Goal: Use online tool/utility: Utilize a website feature to perform a specific function

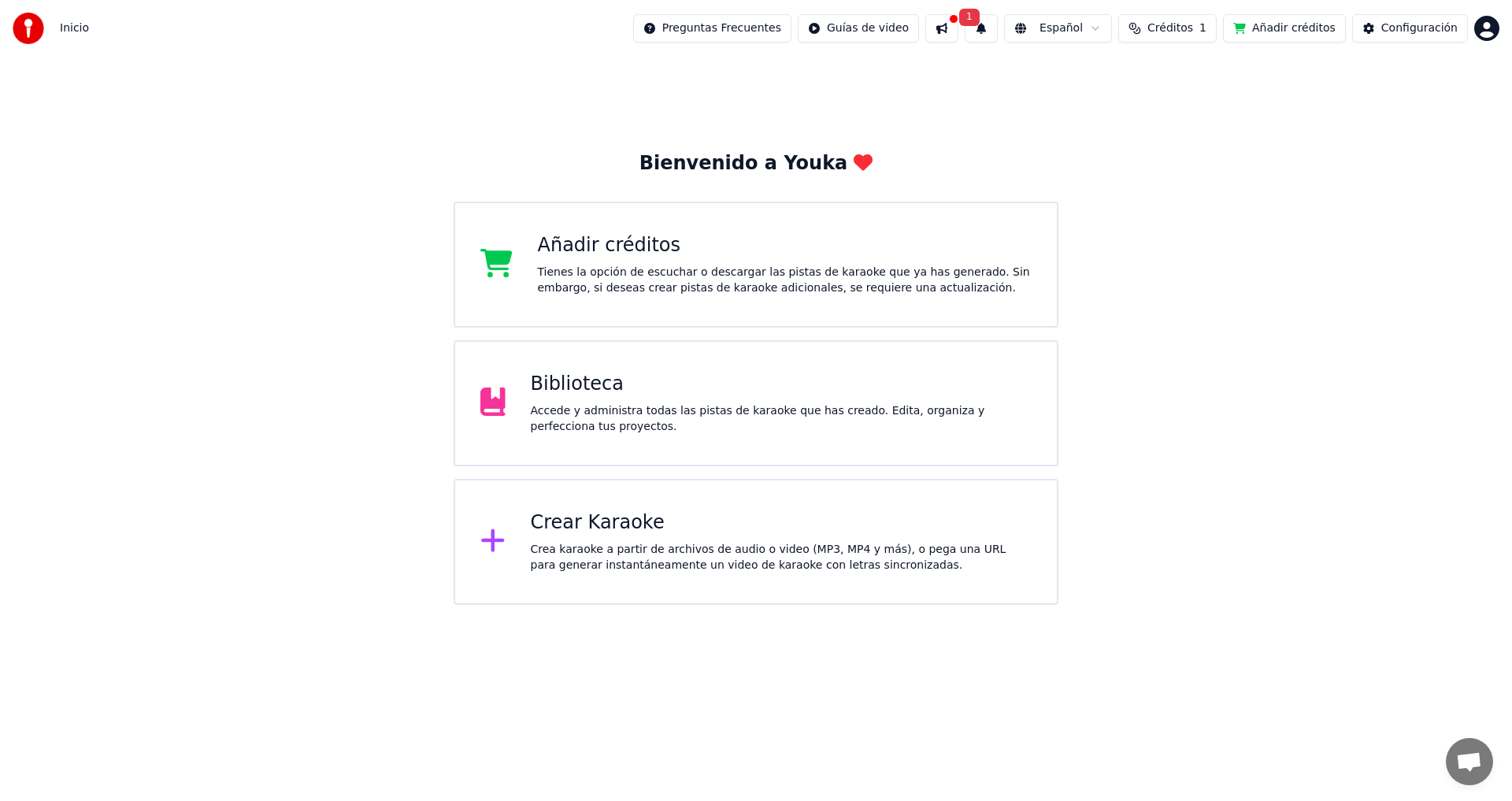
click at [751, 551] on div "Crea karaoke a partir de archivos de audio o video (MP3, MP4 y más), o pega una…" at bounding box center [782, 556] width 502 height 31
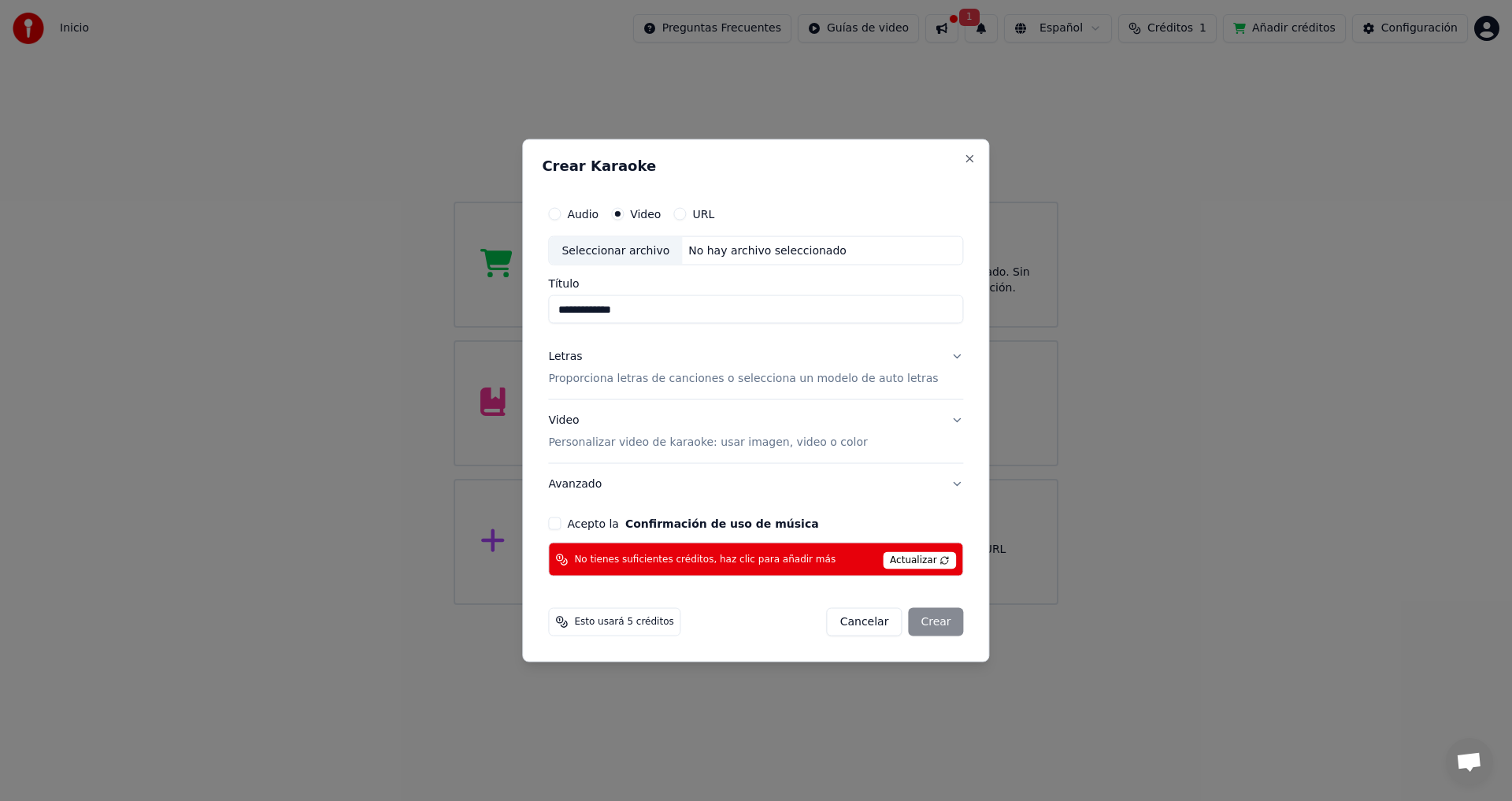
type input "**********"
click at [939, 355] on button "Letras Proporciona letras de canciones o selecciona un modelo de auto letras" at bounding box center [755, 368] width 415 height 63
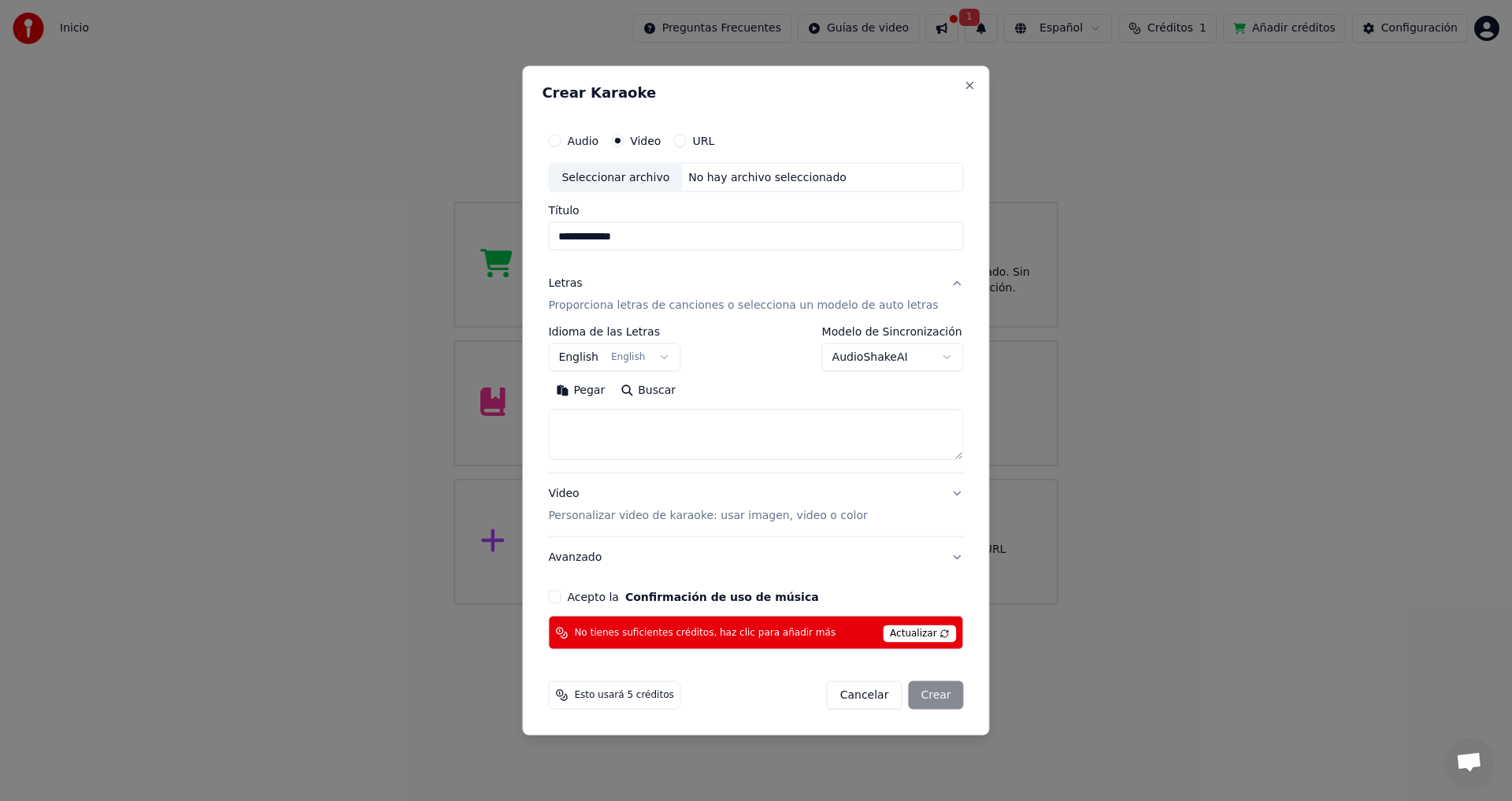
click at [676, 358] on button "English English" at bounding box center [613, 358] width 132 height 29
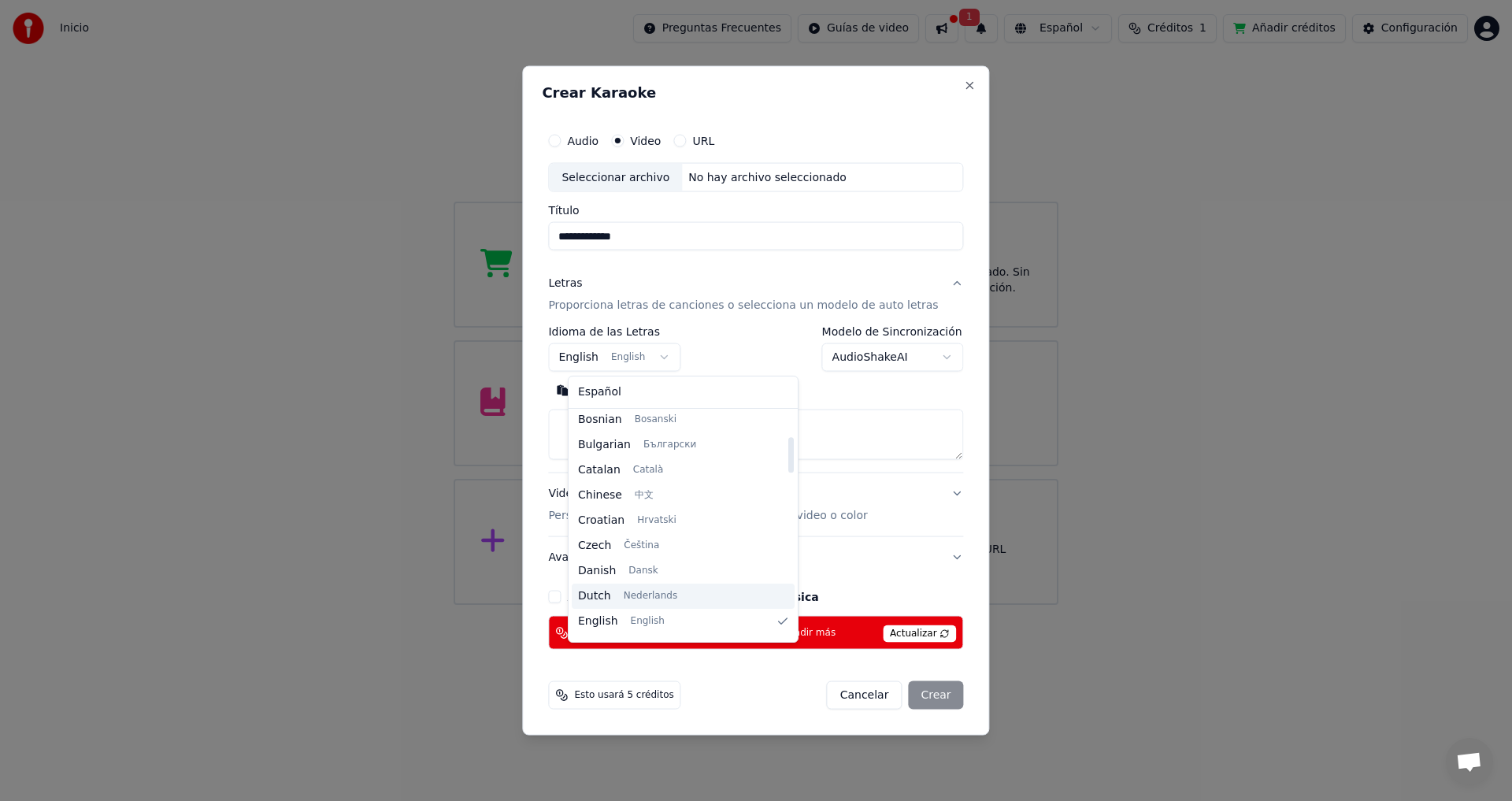
scroll to position [157, 0]
select select "**"
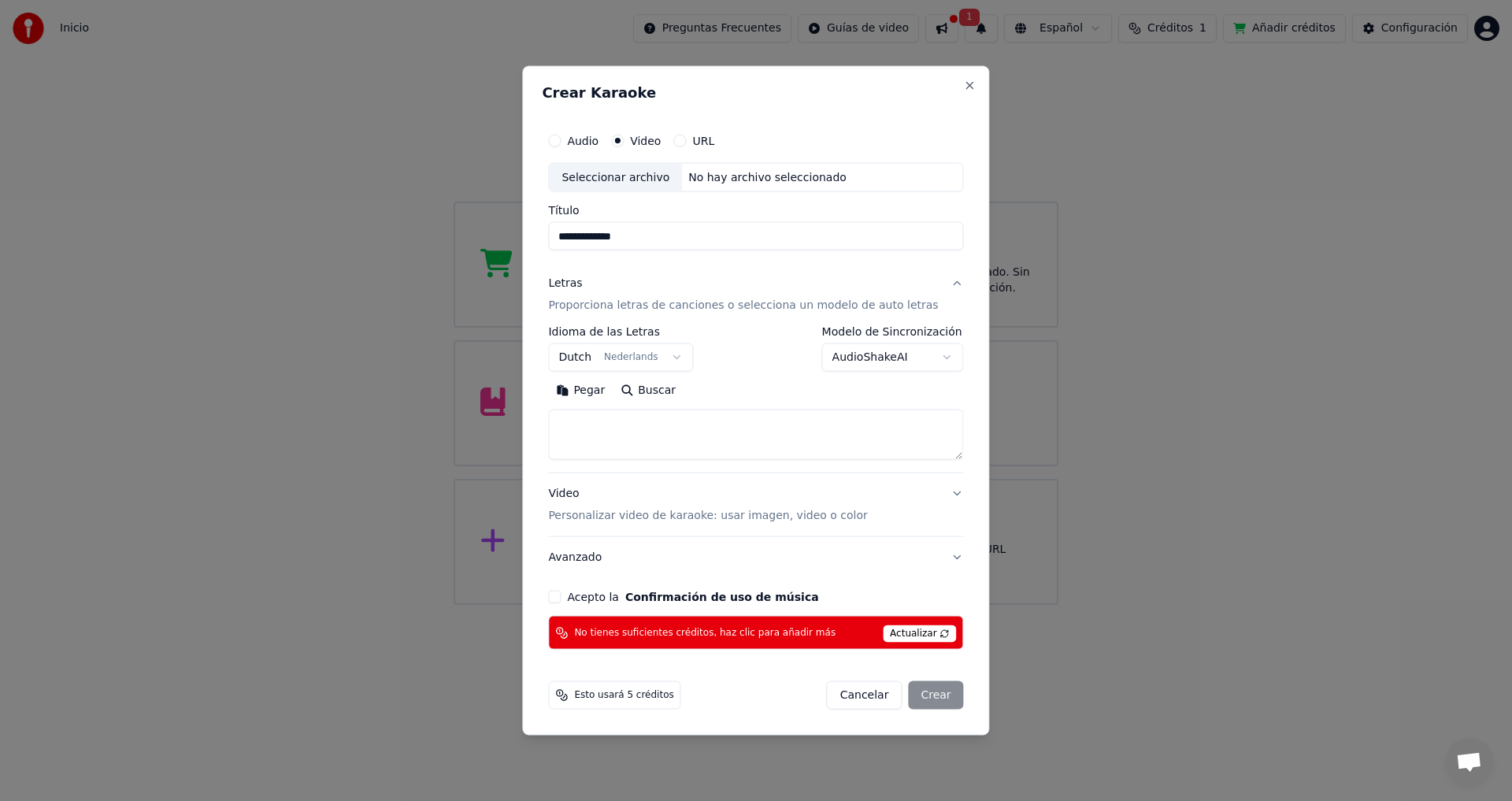
click at [607, 391] on button "Pegar" at bounding box center [580, 390] width 65 height 25
click at [935, 495] on button "Video Personalizar video de karaoke: usar imagen, video o color" at bounding box center [755, 504] width 415 height 63
type textarea "**********"
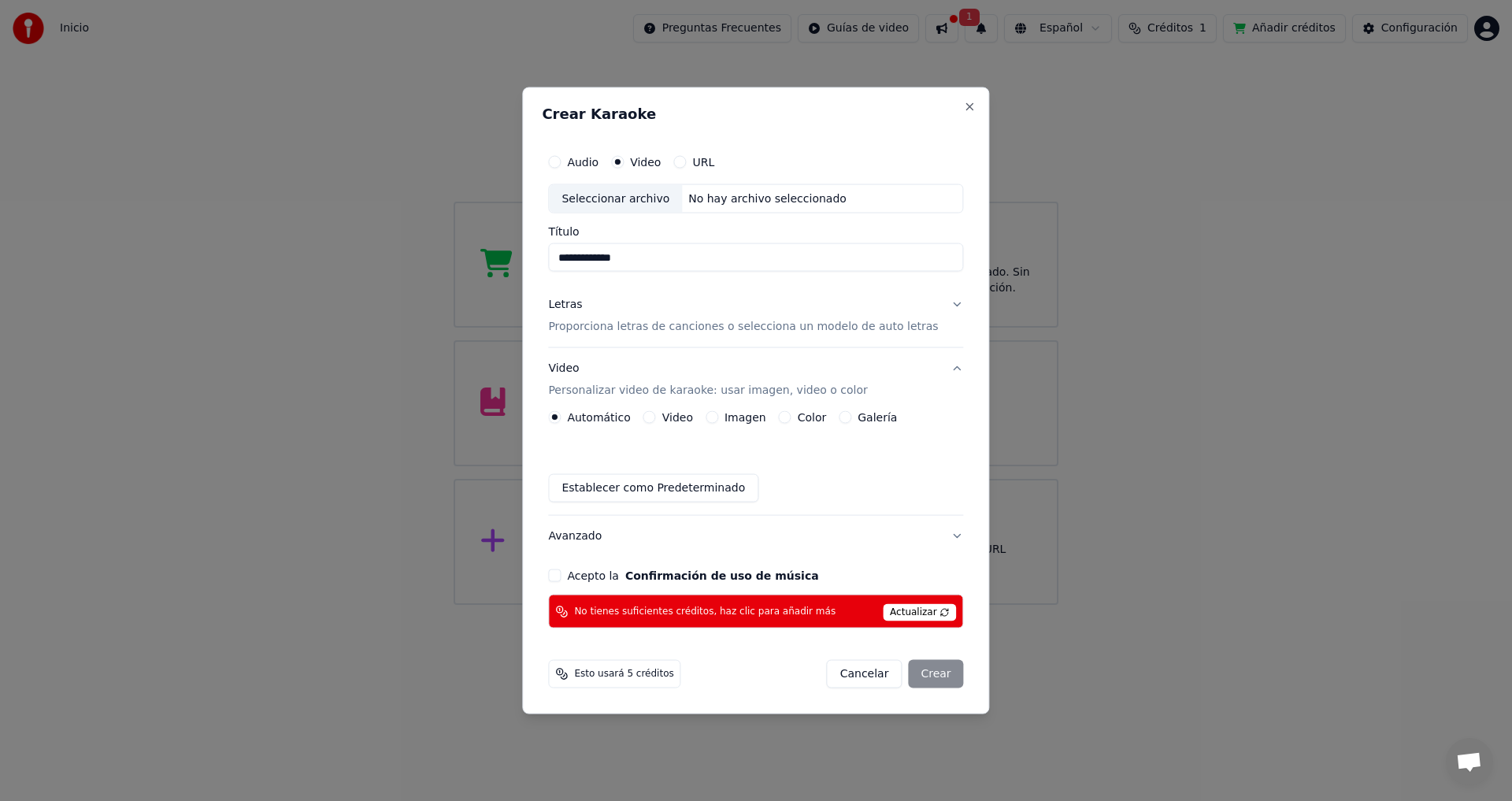
click at [656, 416] on button "Video" at bounding box center [649, 417] width 13 height 13
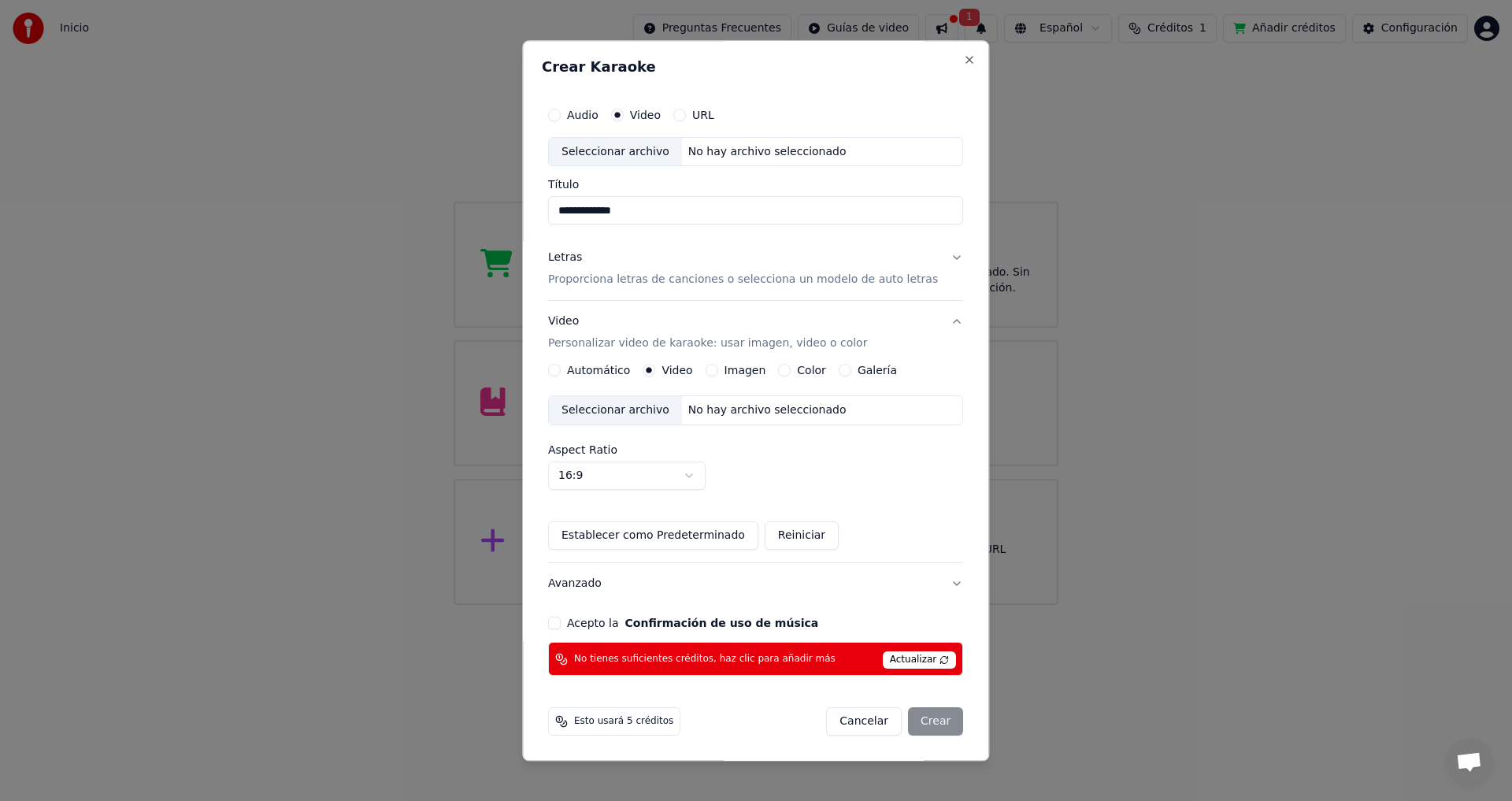
click at [649, 409] on div "Seleccionar archivo" at bounding box center [615, 411] width 133 height 29
click at [560, 624] on button "Acepto la Confirmación de uso de música" at bounding box center [554, 624] width 13 height 13
click at [902, 660] on span "Actualizar" at bounding box center [920, 660] width 74 height 17
click at [905, 656] on span "Actualizar" at bounding box center [920, 660] width 74 height 17
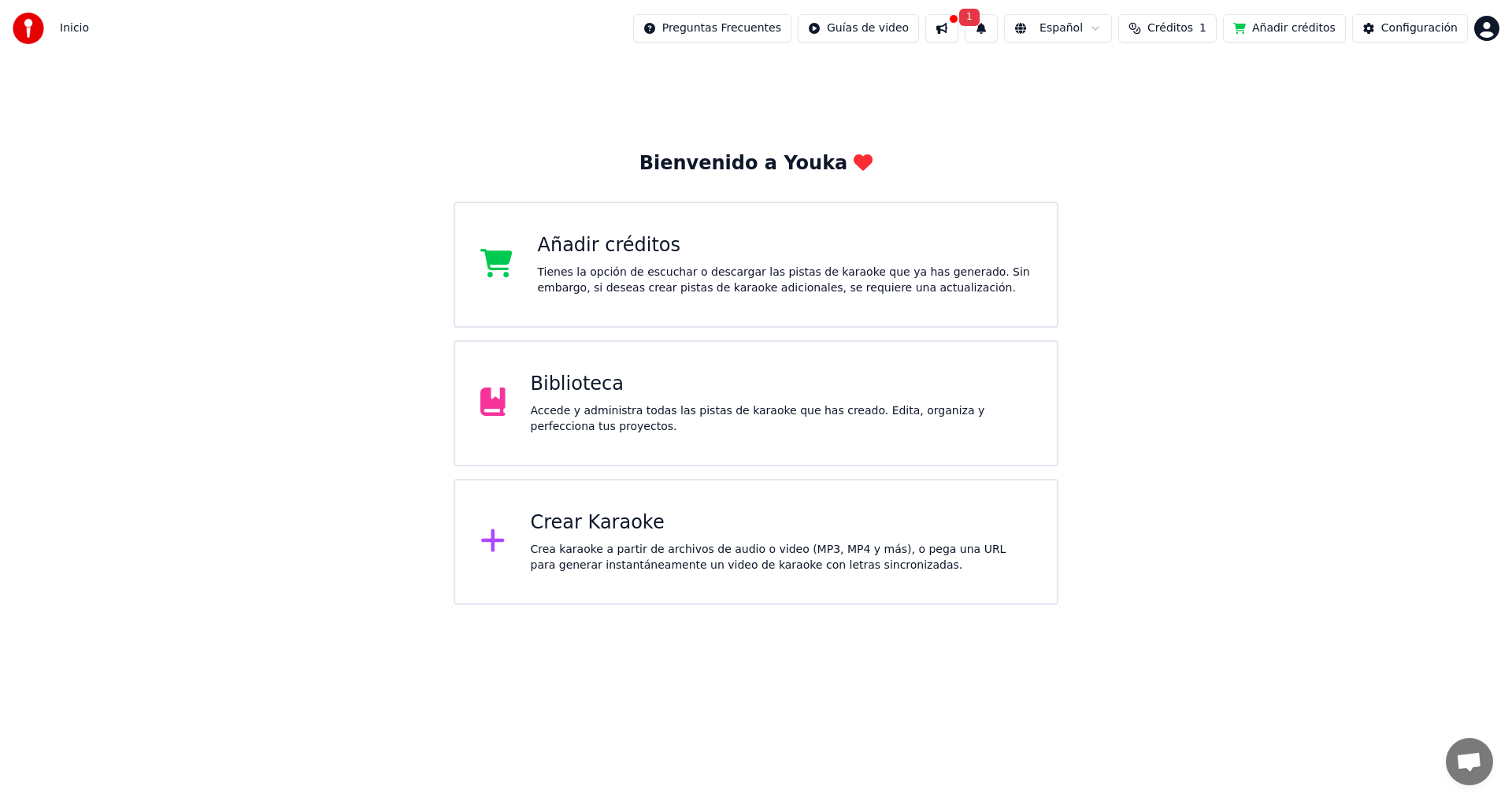
click at [660, 282] on div "Tienes la opción de escuchar o descargar las pistas de karaoke que ya has gener…" at bounding box center [785, 280] width 495 height 31
click at [1492, 26] on html "Inicio Preguntas Frecuentes Guías de video 1 Español Créditos 1 Añadir créditos…" at bounding box center [756, 302] width 1512 height 605
click at [1265, 208] on html "Inicio Preguntas Frecuentes Guías de video 1 Español Créditos 1 Añadir créditos…" at bounding box center [756, 302] width 1512 height 605
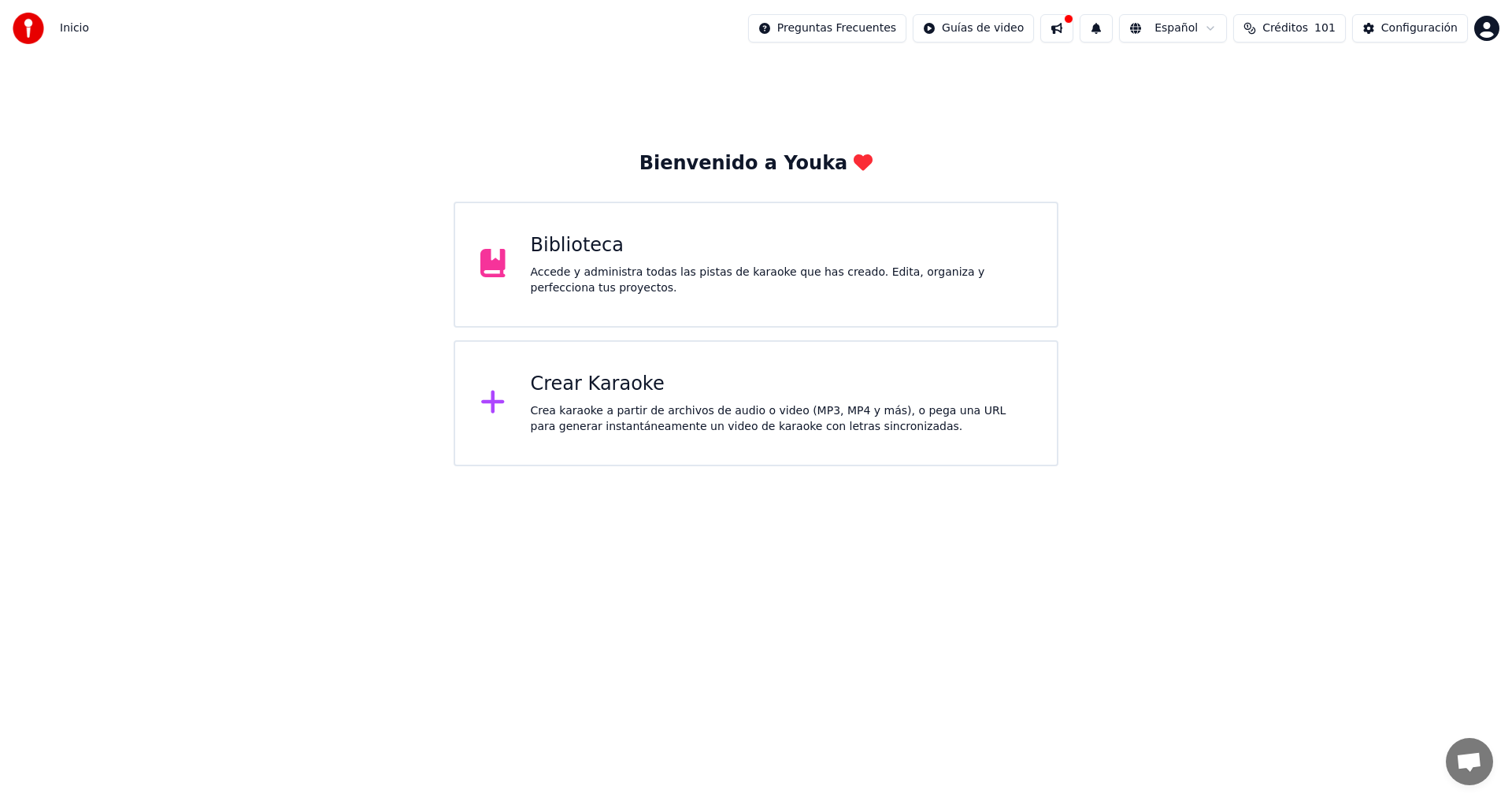
click at [681, 412] on div "Crea karaoke a partir de archivos de audio o video (MP3, MP4 y más), o pega una…" at bounding box center [782, 418] width 502 height 31
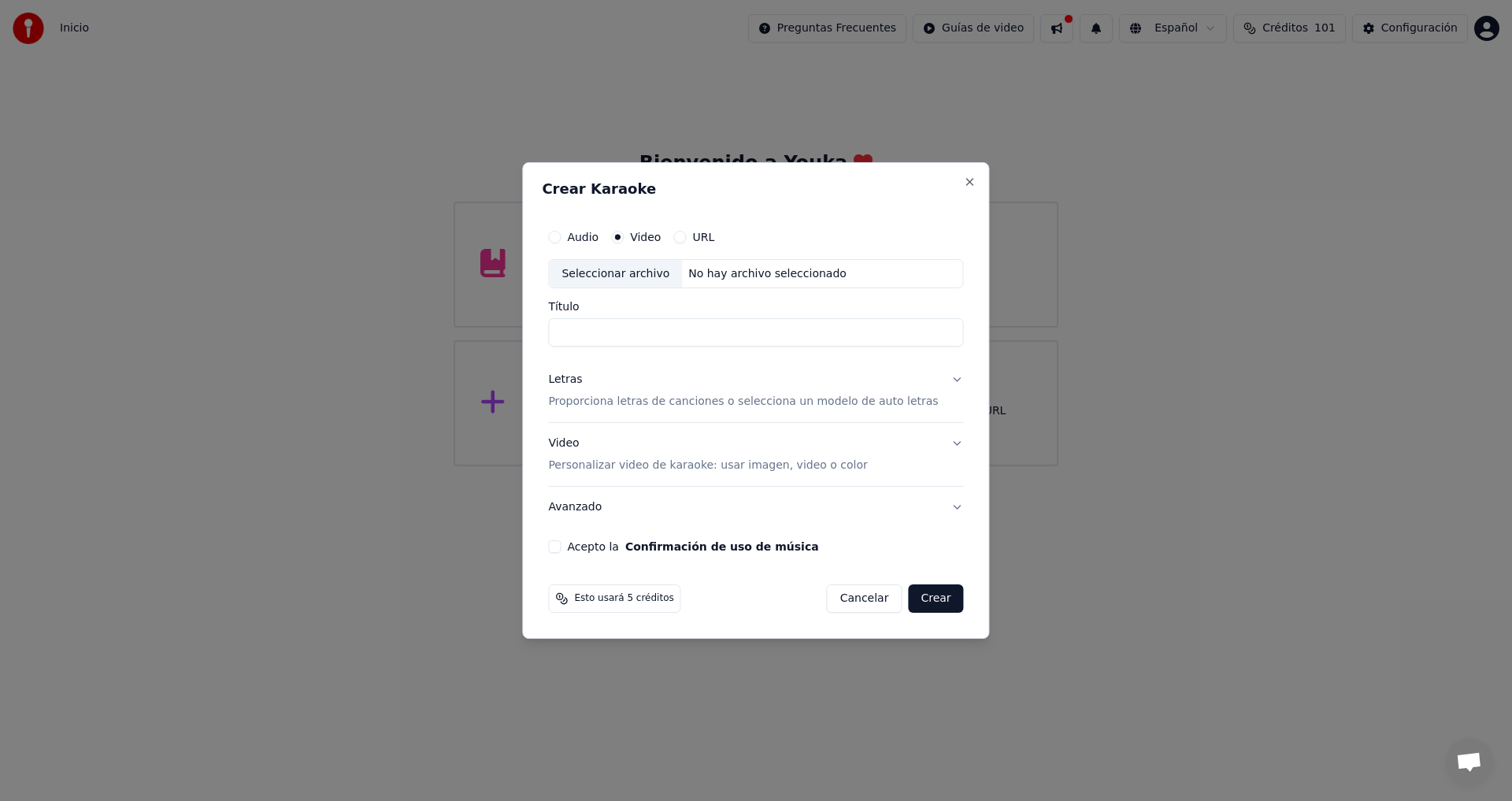
click at [792, 334] on input "Título" at bounding box center [755, 334] width 415 height 29
type input "**********"
click at [938, 379] on button "Letras Proporciona letras de canciones o selecciona un modelo de auto letras" at bounding box center [755, 391] width 415 height 63
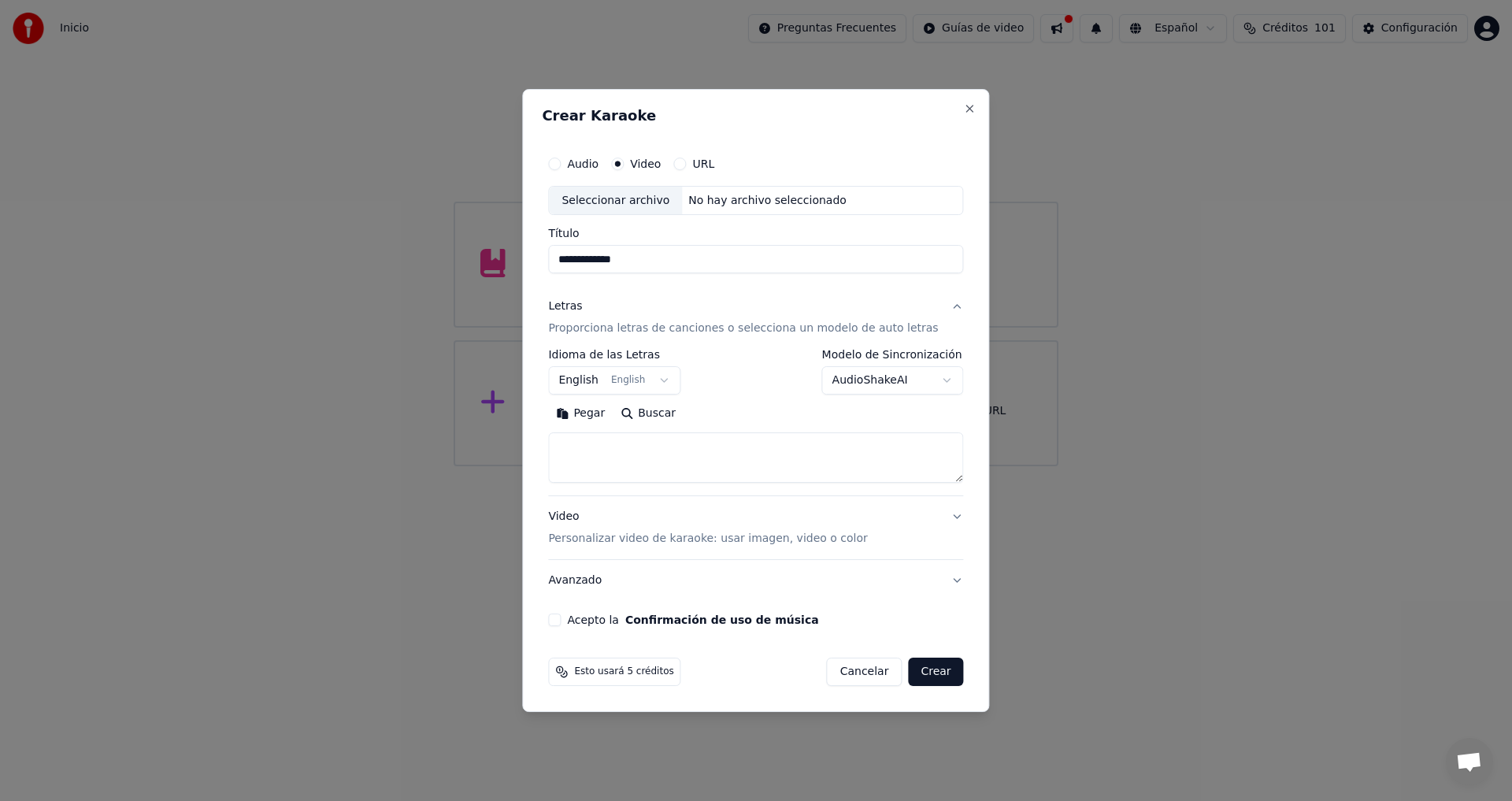
click at [675, 378] on button "English English" at bounding box center [613, 381] width 132 height 29
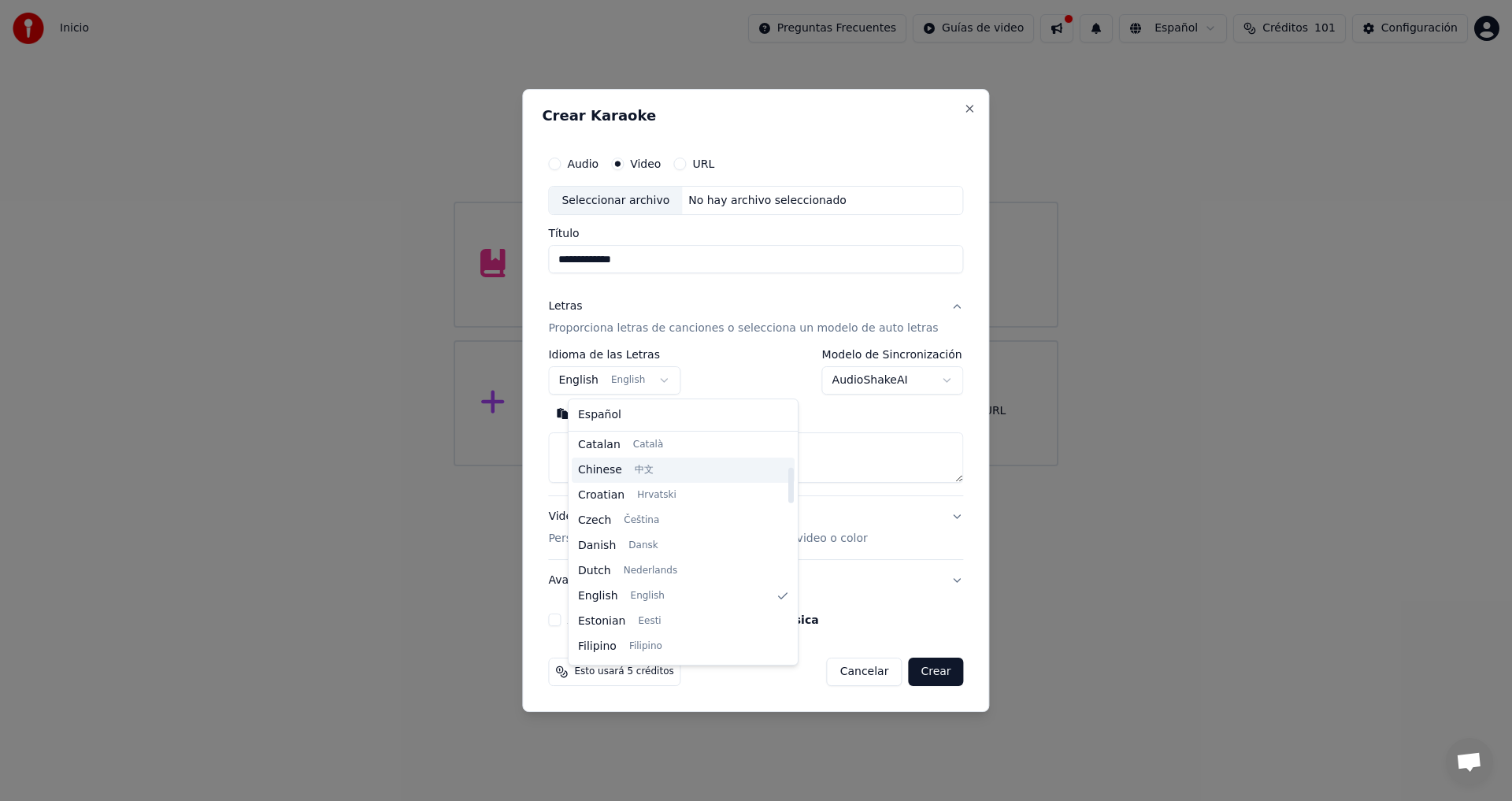
scroll to position [205, 0]
select select "**"
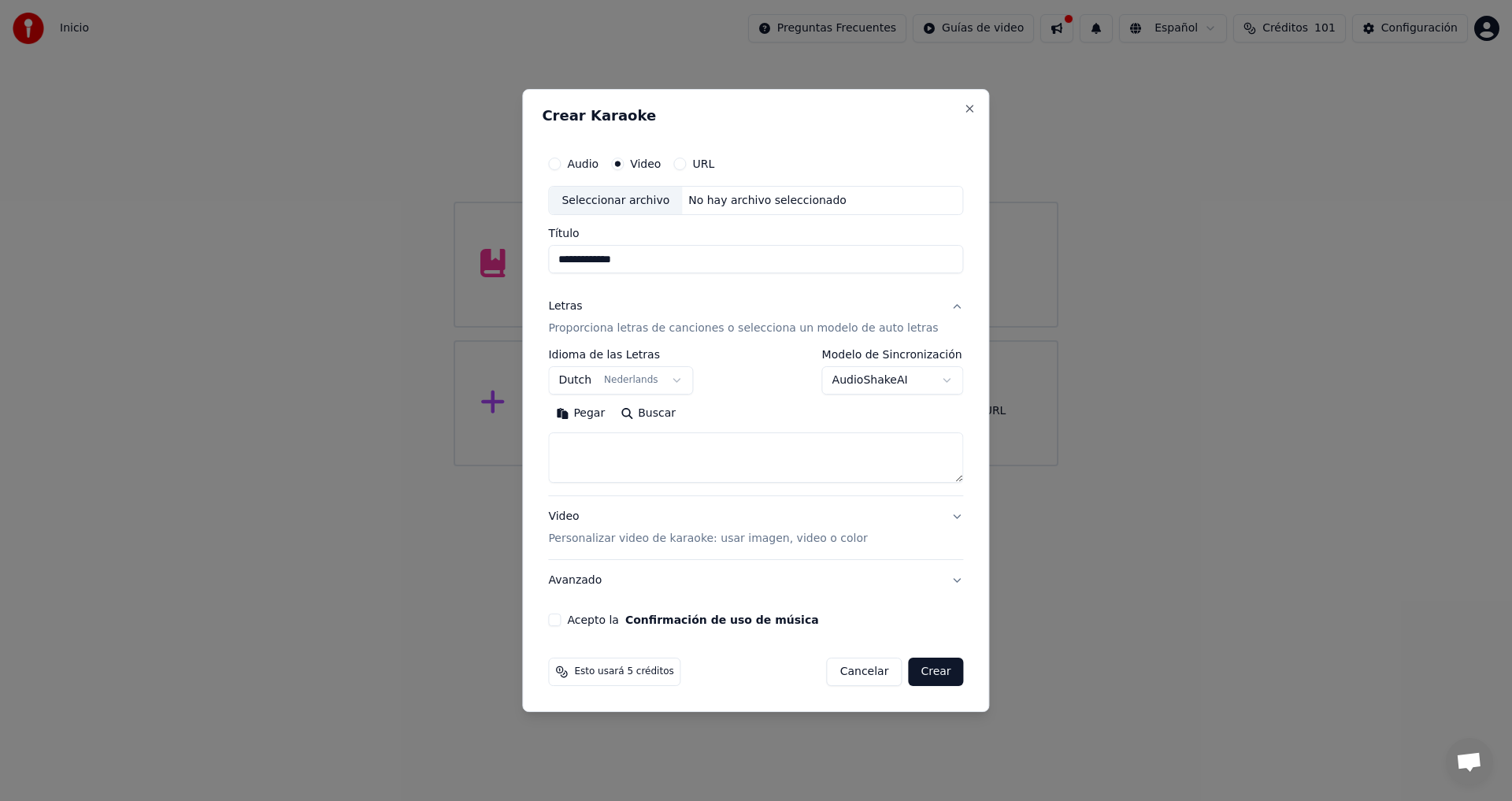
click at [624, 441] on textarea at bounding box center [755, 458] width 415 height 50
click at [605, 407] on button "Pegar" at bounding box center [580, 414] width 65 height 25
click at [939, 517] on button "Video Personalizar video de karaoke: usar imagen, video o color" at bounding box center [755, 529] width 415 height 63
type textarea "**********"
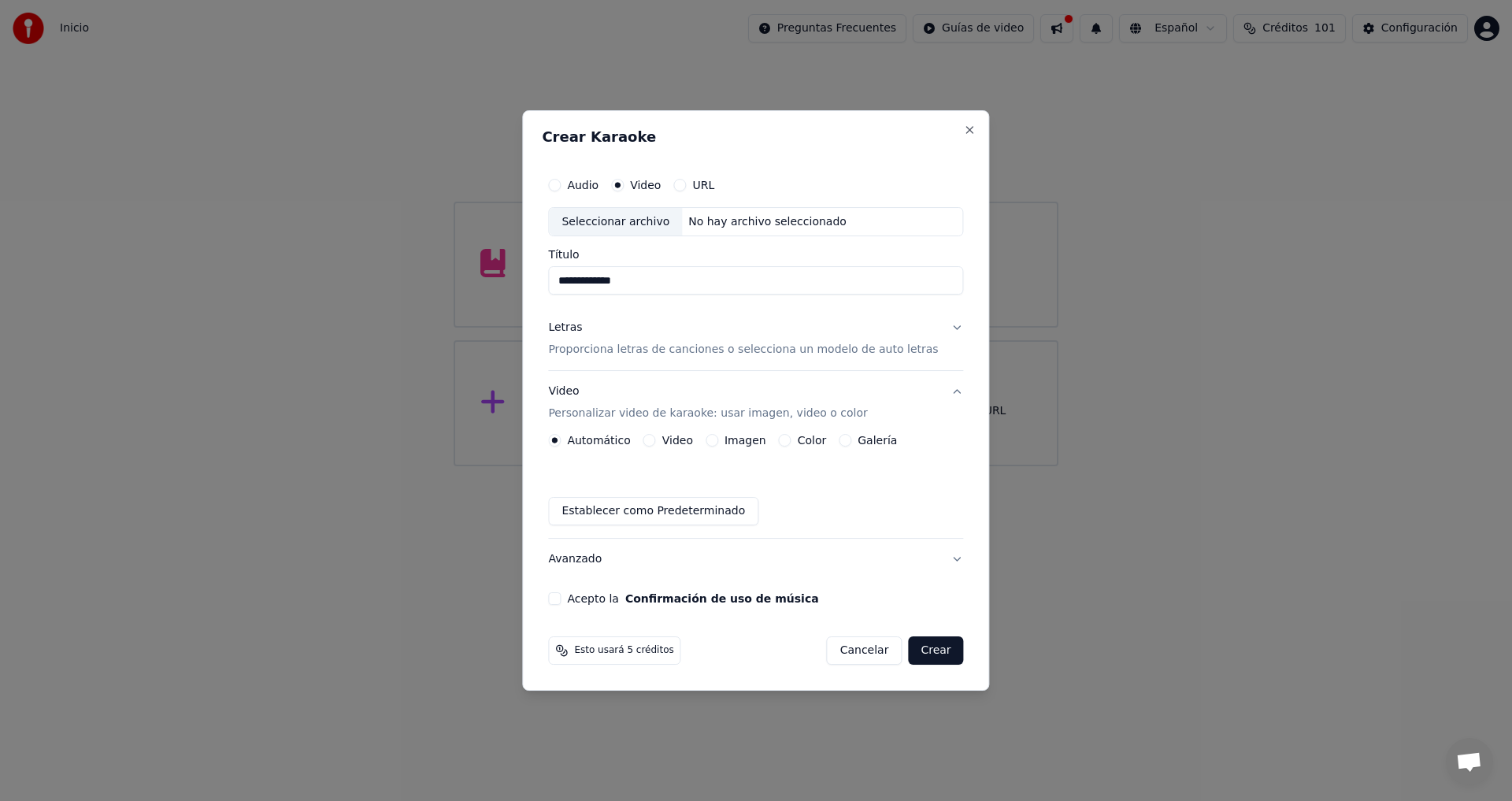
click at [681, 440] on label "Video" at bounding box center [677, 440] width 31 height 11
click at [656, 440] on button "Video" at bounding box center [649, 440] width 13 height 13
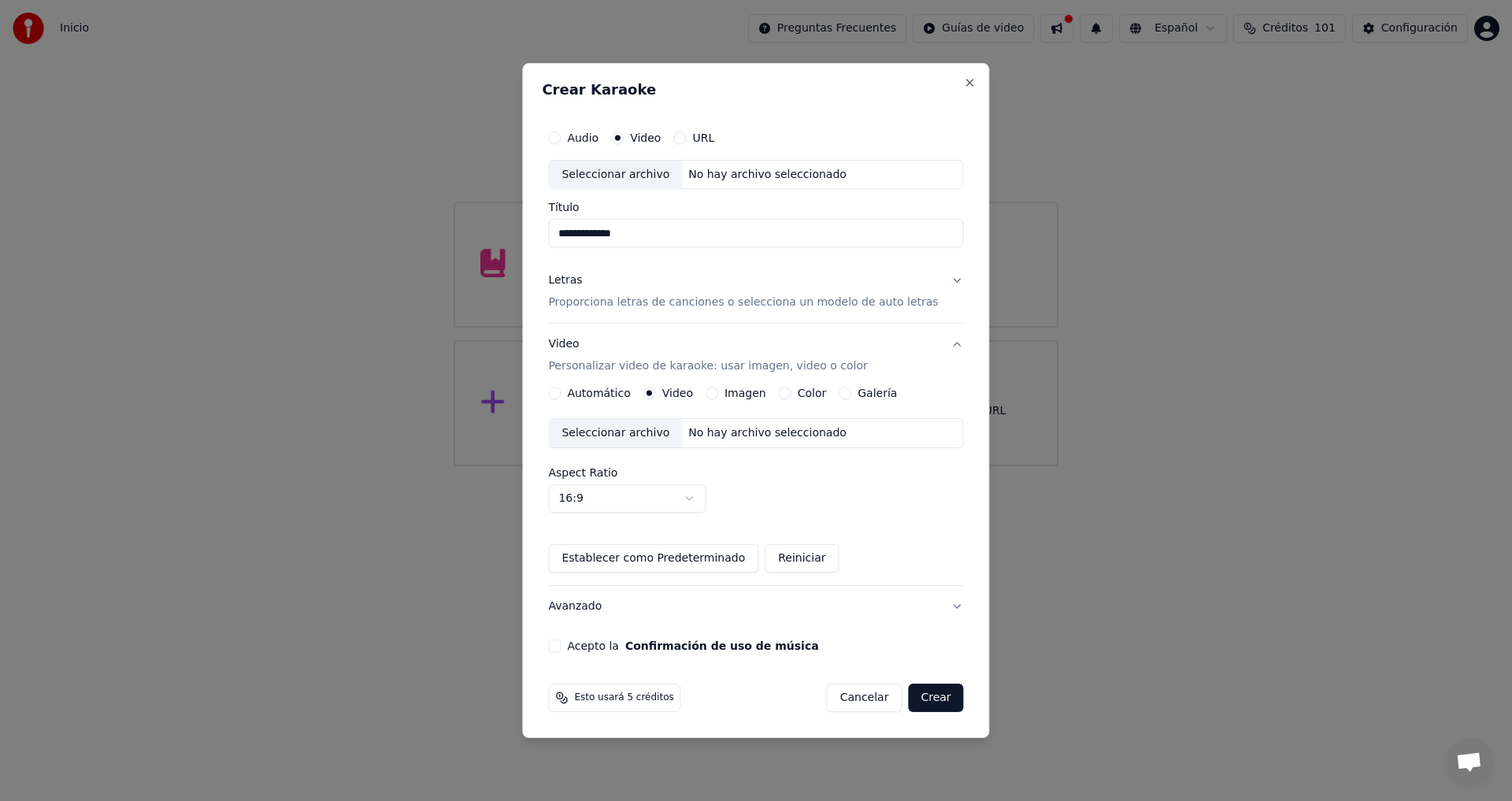
click at [650, 433] on div "Seleccionar archivo" at bounding box center [615, 433] width 133 height 29
click at [560, 645] on button "Acepto la Confirmación de uso de música" at bounding box center [554, 645] width 13 height 13
click at [923, 694] on button "Crear" at bounding box center [935, 698] width 55 height 29
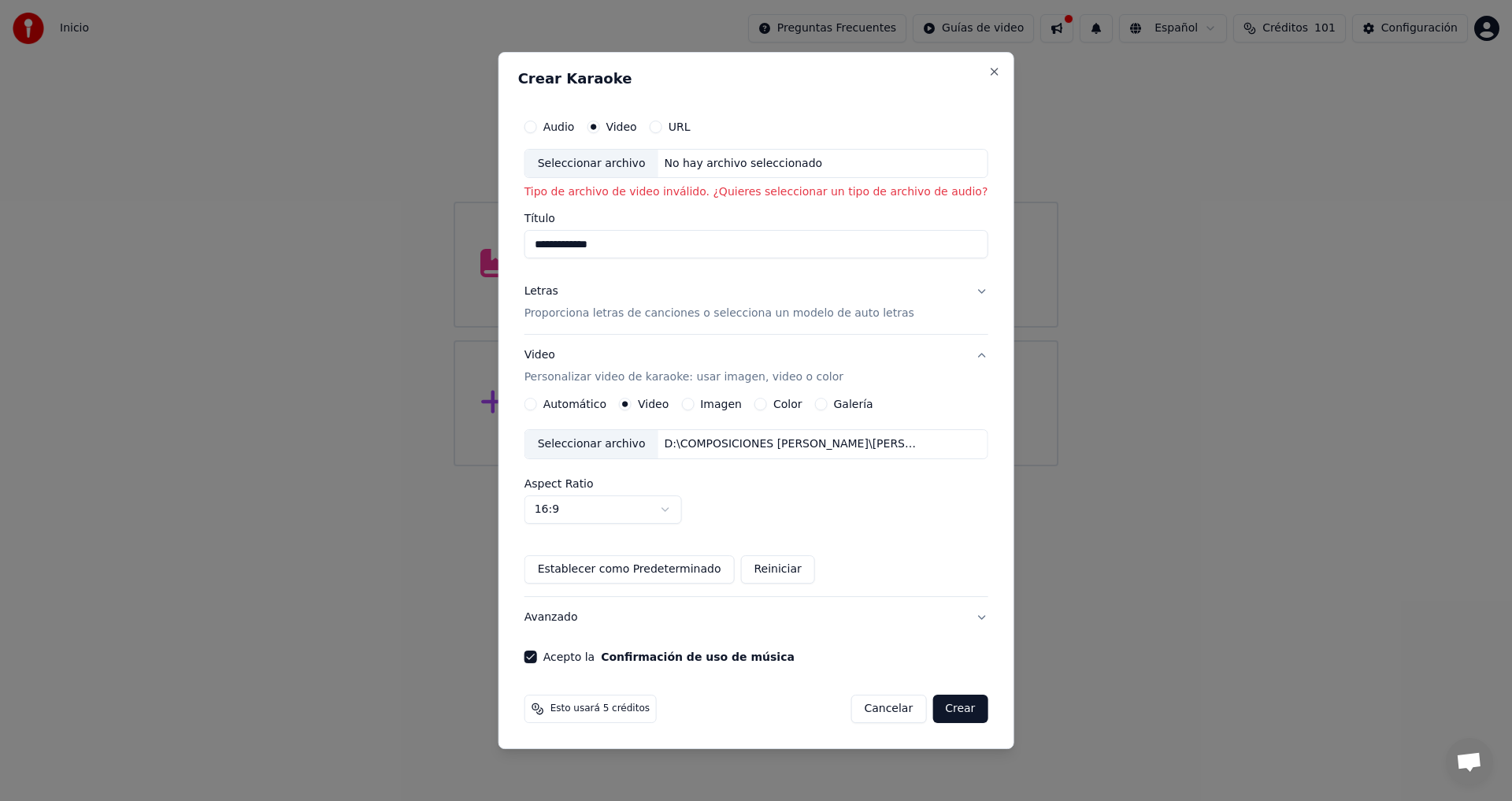
click at [642, 443] on div "Seleccionar archivo" at bounding box center [592, 444] width 133 height 29
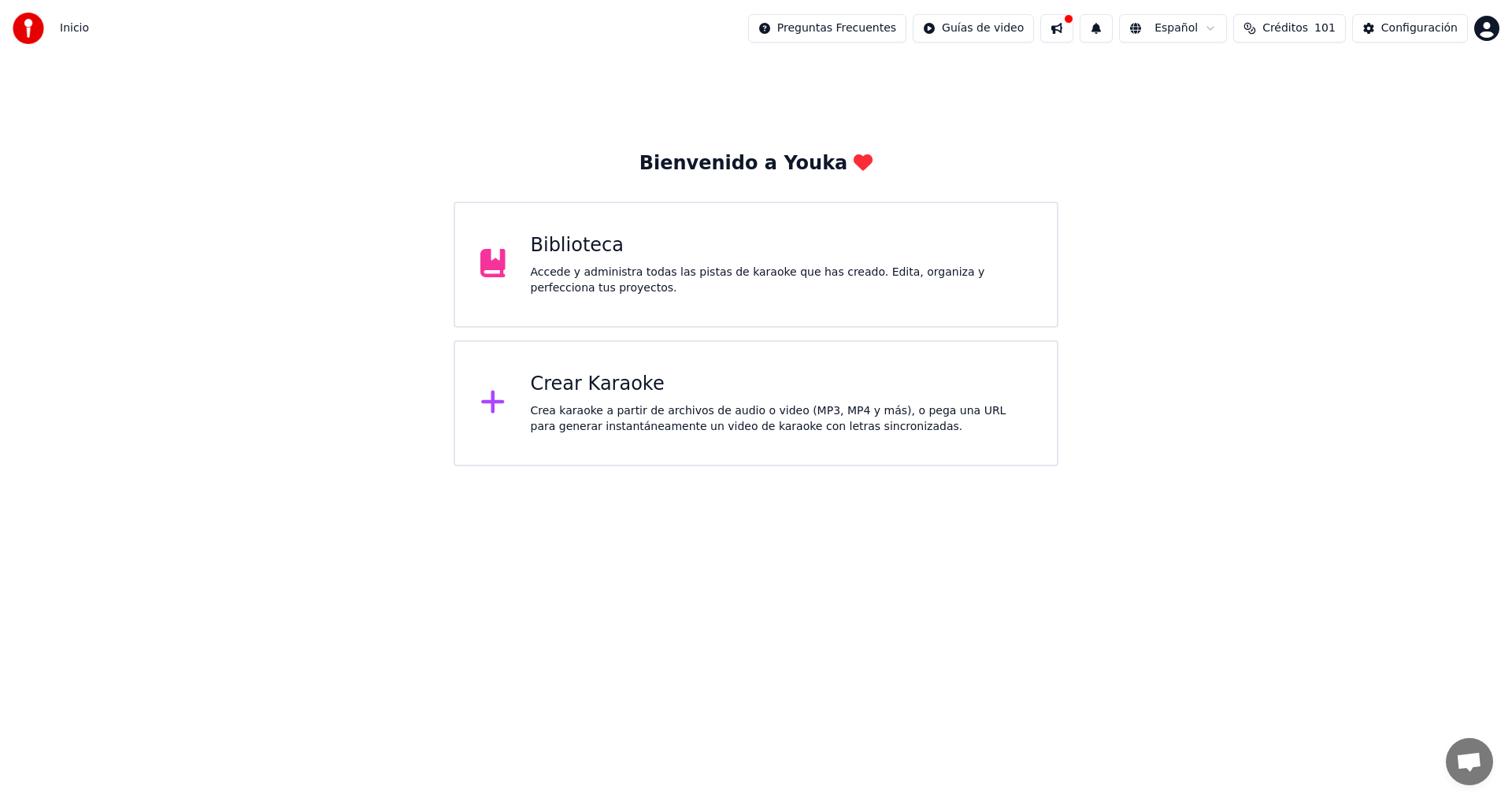
click at [736, 404] on div "Crea karaoke a partir de archivos de audio o video (MP3, MP4 y más), o pega una…" at bounding box center [782, 418] width 502 height 31
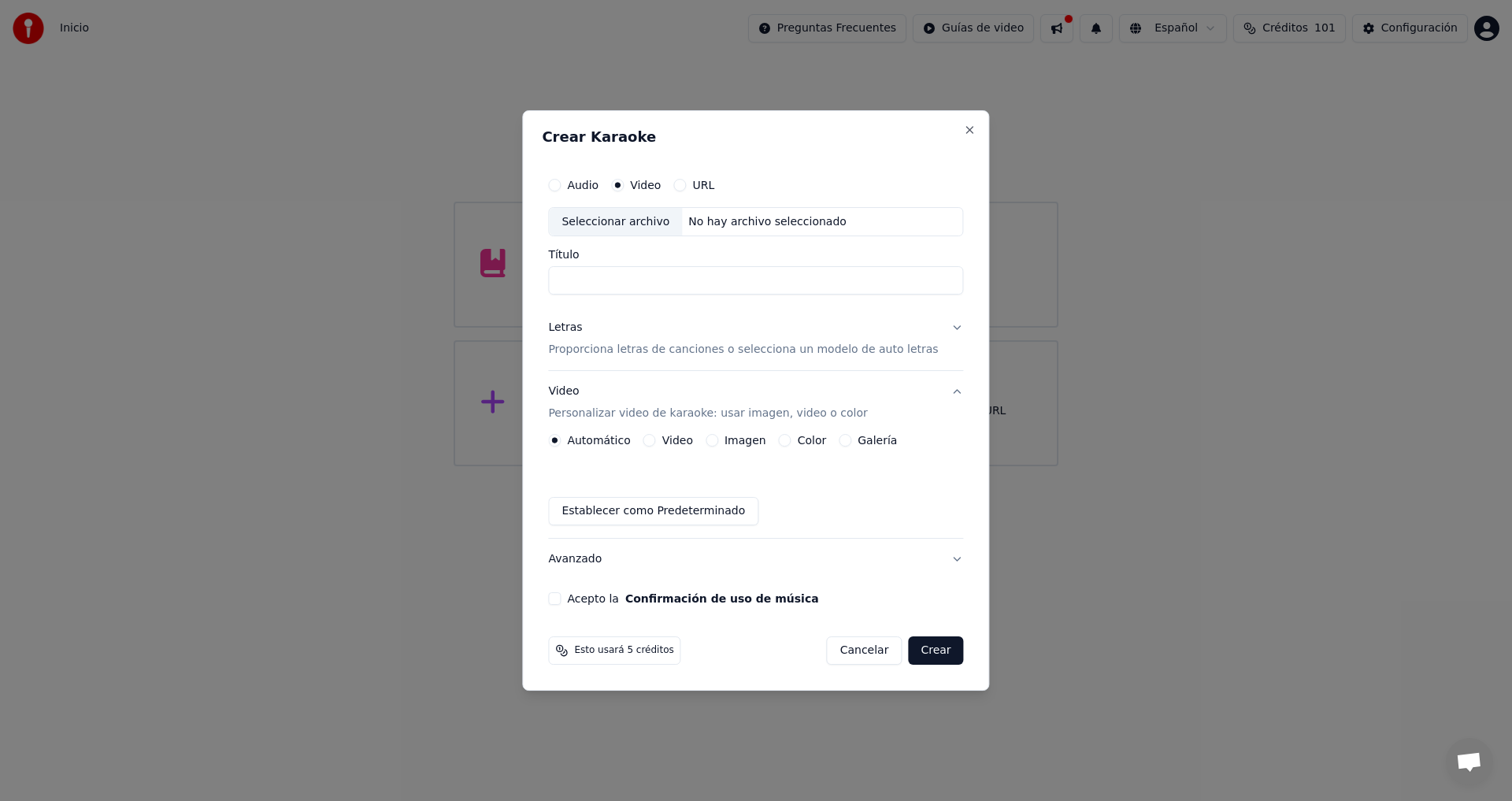
click at [684, 282] on input "Título" at bounding box center [755, 281] width 415 height 29
type input "**********"
click at [941, 327] on button "Letras Proporciona letras de canciones o selecciona un modelo de auto letras" at bounding box center [755, 339] width 415 height 63
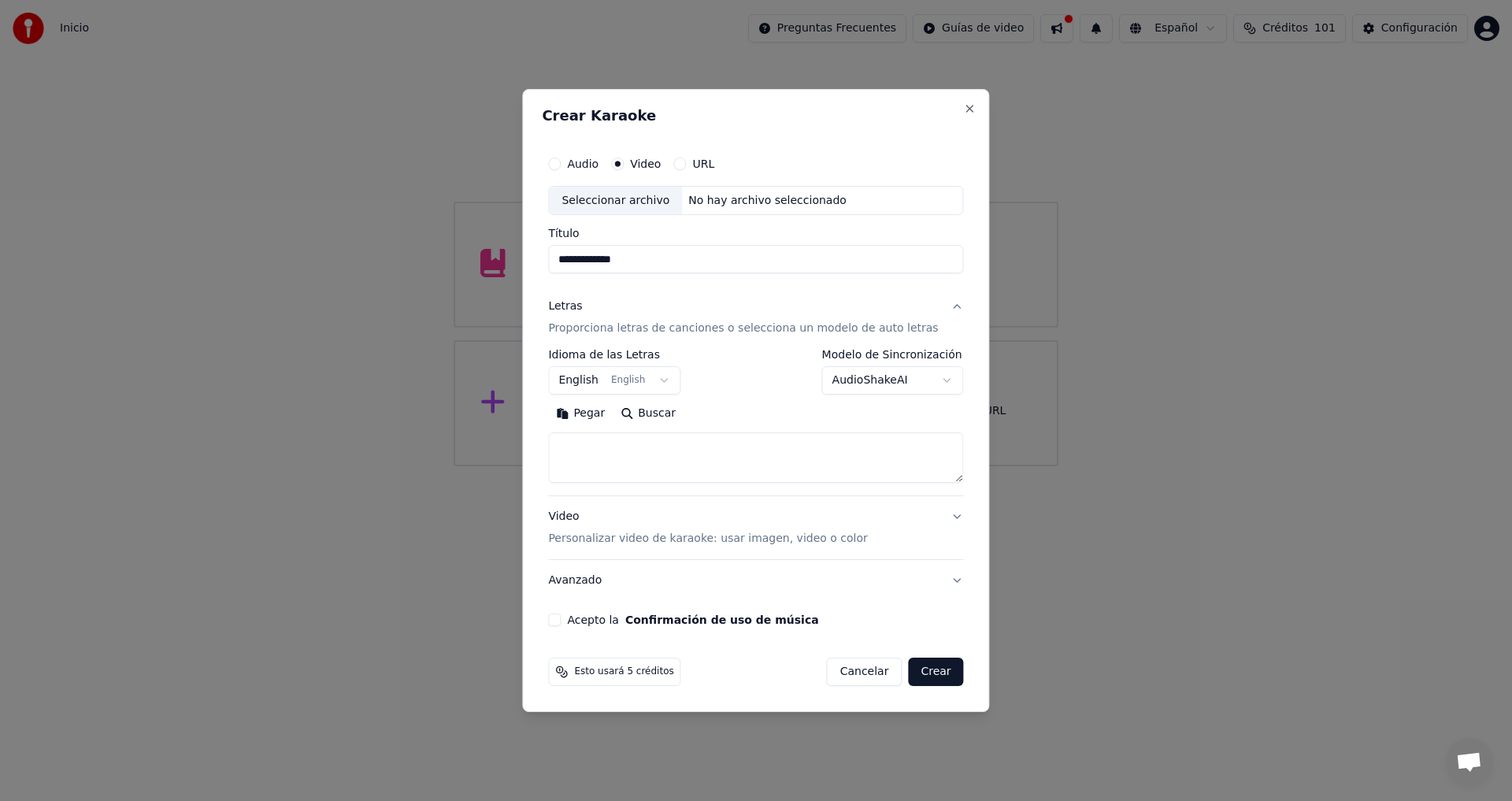
click at [672, 379] on button "English English" at bounding box center [613, 381] width 132 height 29
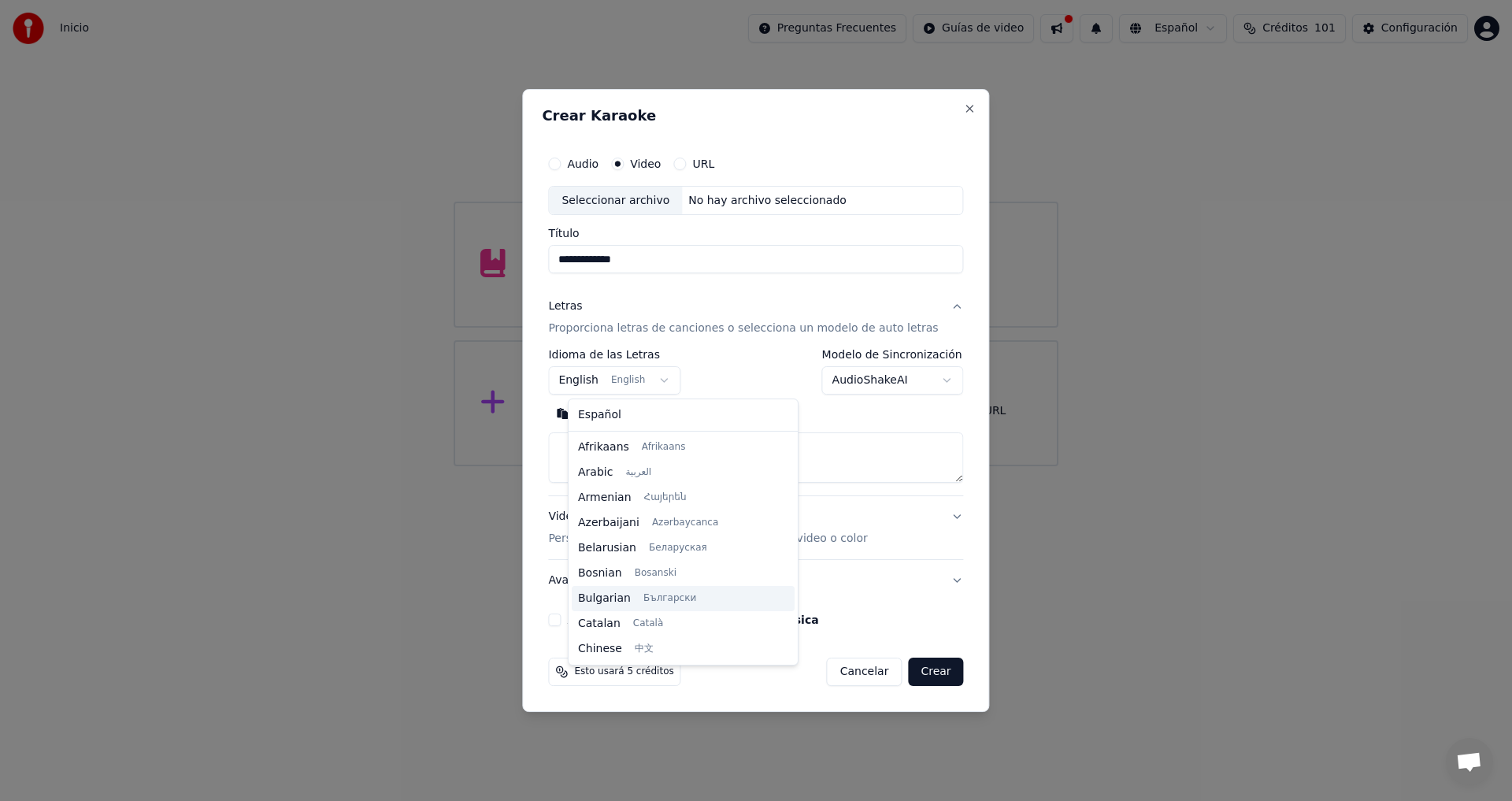
scroll to position [126, 0]
select select "**"
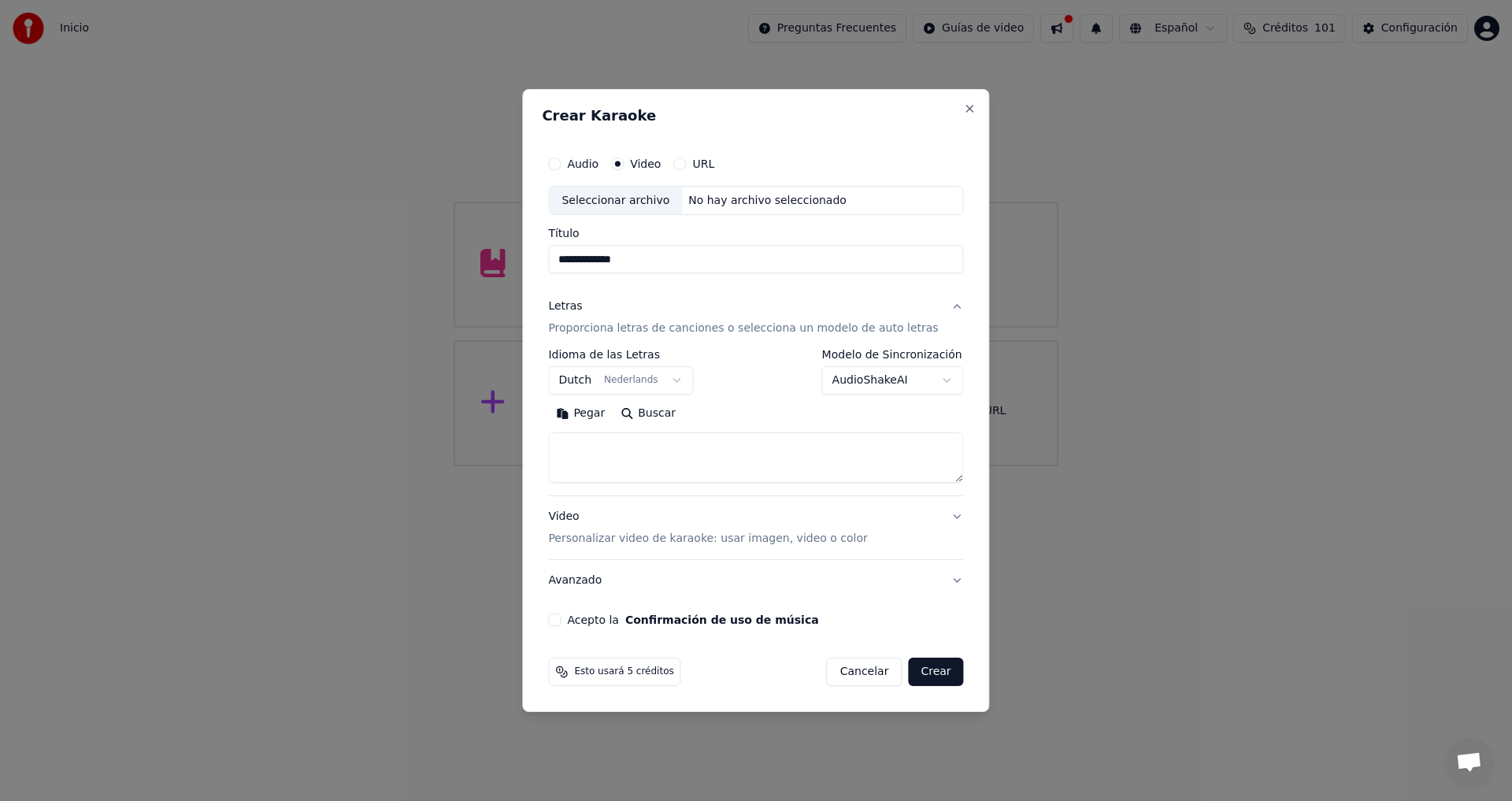
click at [661, 446] on textarea at bounding box center [755, 458] width 415 height 50
click at [601, 414] on button "Pegar" at bounding box center [580, 414] width 65 height 25
click at [942, 516] on button "Video Personalizar video de karaoke: usar imagen, video o color" at bounding box center [755, 529] width 415 height 63
type textarea "**********"
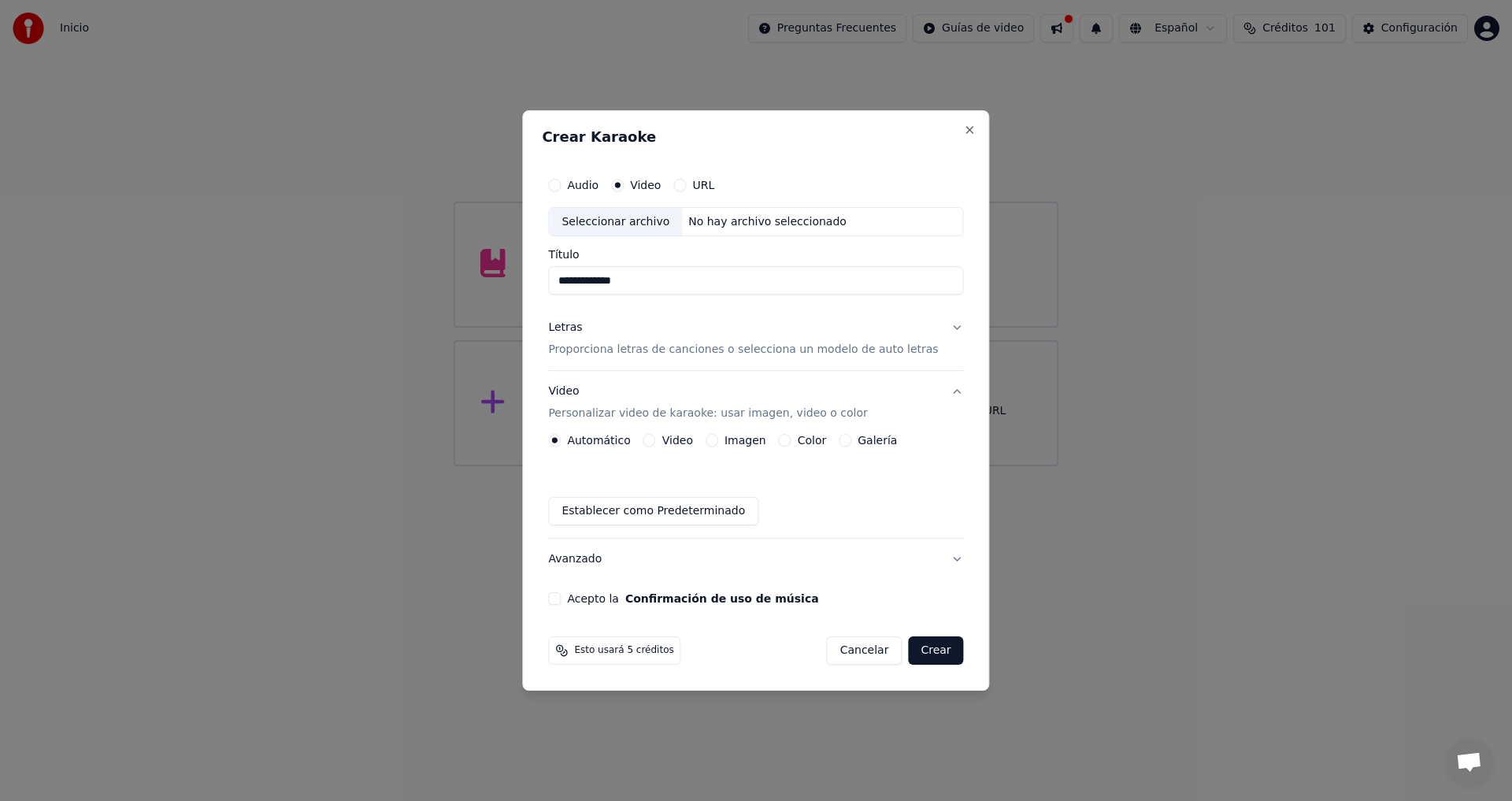
click at [656, 441] on button "Video" at bounding box center [649, 440] width 13 height 13
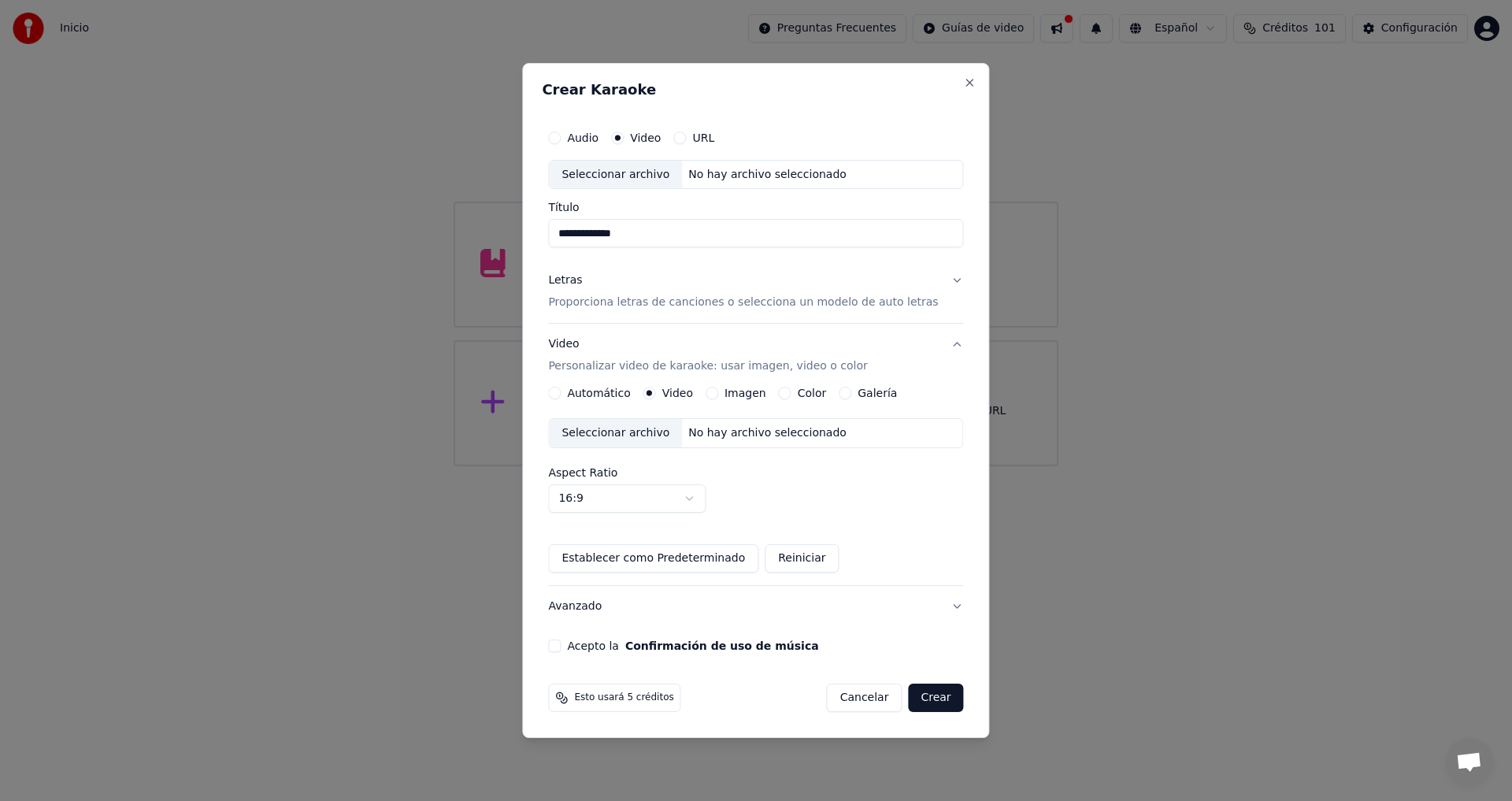
click at [641, 436] on div "Seleccionar archivo" at bounding box center [615, 433] width 133 height 29
click at [920, 698] on button "Crear" at bounding box center [935, 698] width 55 height 29
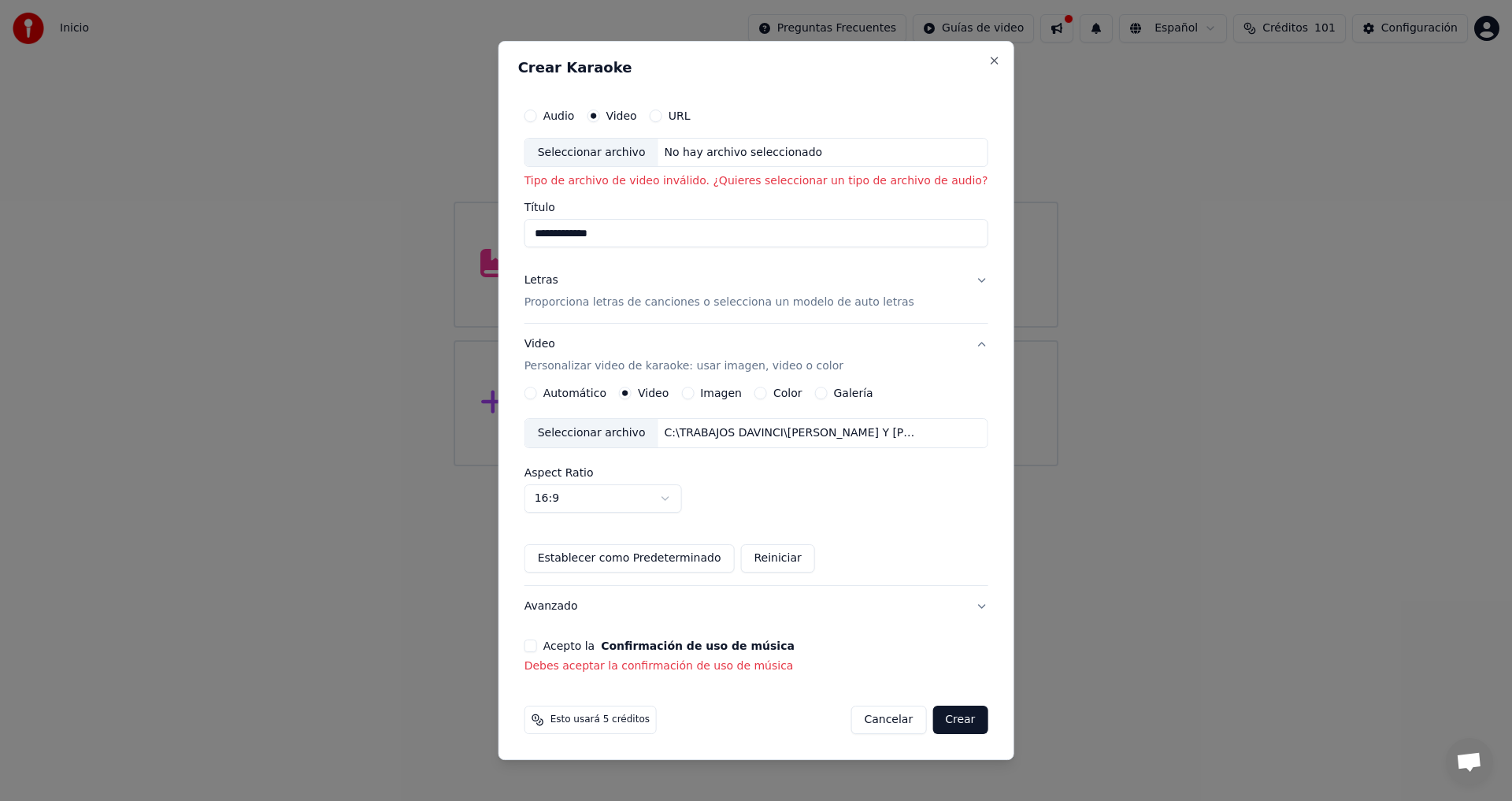
click at [537, 649] on button "Acepto la Confirmación de uso de música" at bounding box center [531, 645] width 13 height 13
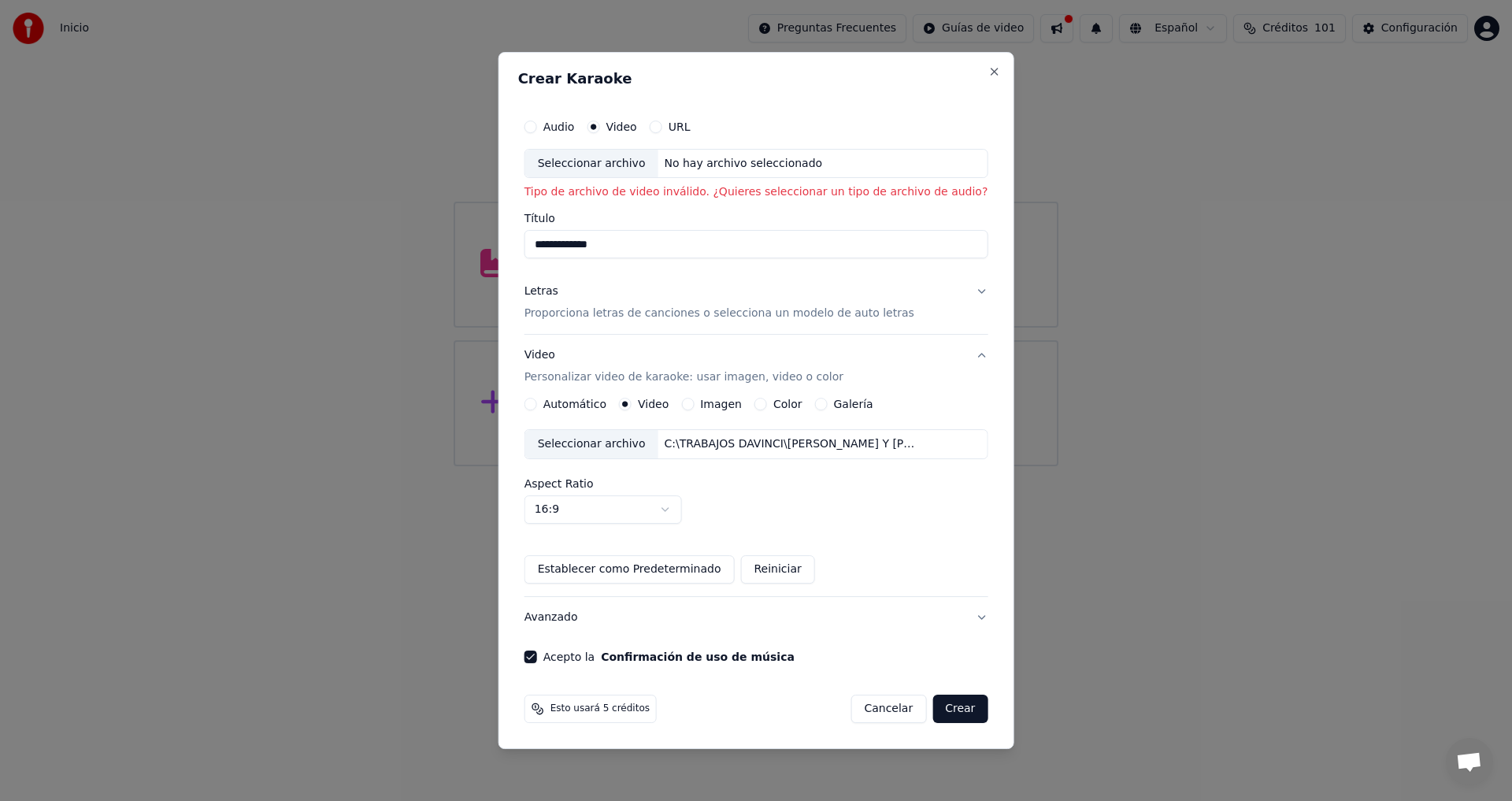
click at [933, 715] on button "Crear" at bounding box center [960, 708] width 55 height 29
click at [640, 449] on div "Seleccionar archivo" at bounding box center [592, 444] width 133 height 29
click at [537, 402] on button "Automático" at bounding box center [531, 404] width 13 height 13
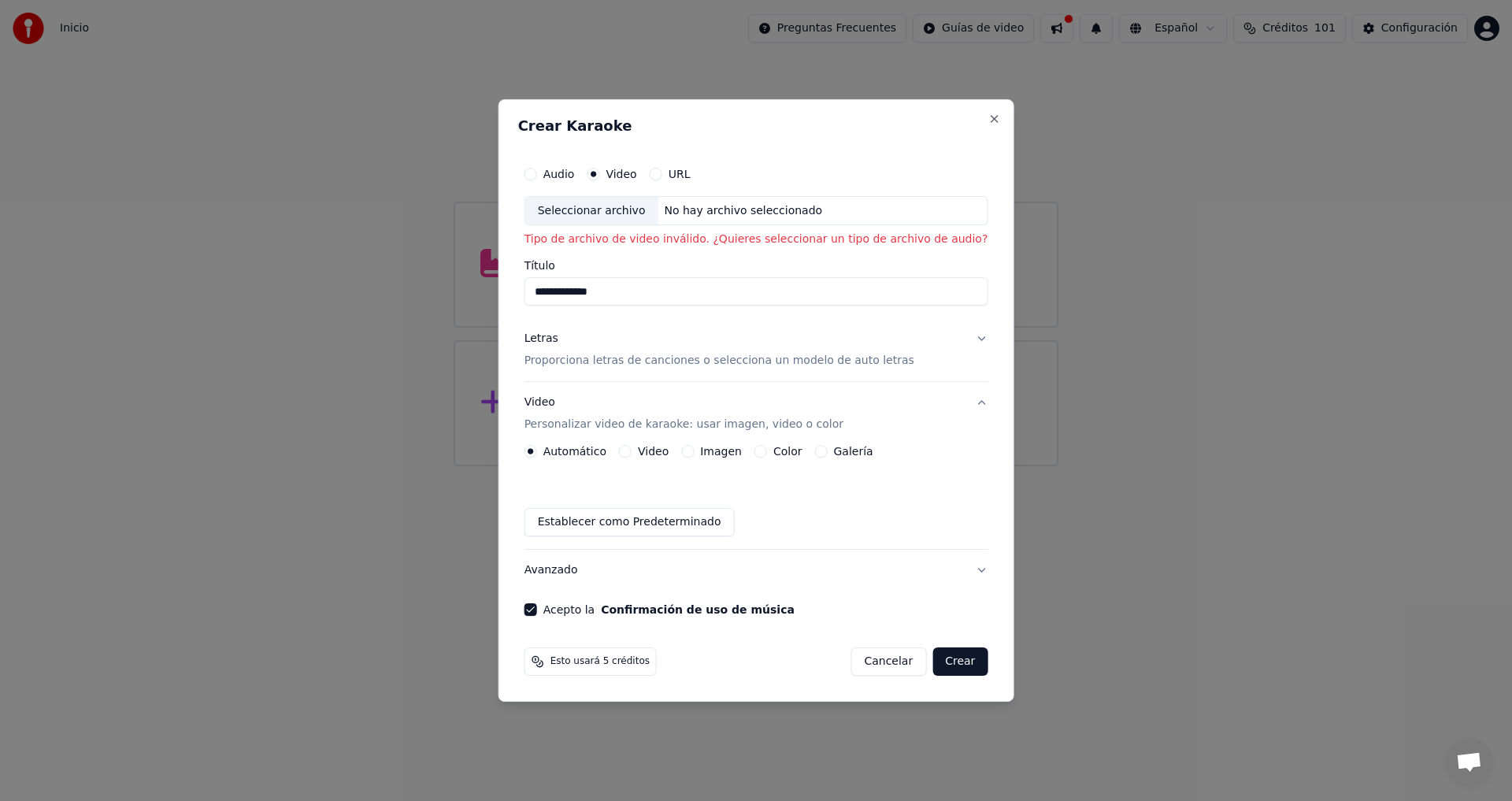
click at [659, 364] on p "Proporciona letras de canciones o selecciona un modelo de auto letras" at bounding box center [719, 361] width 389 height 16
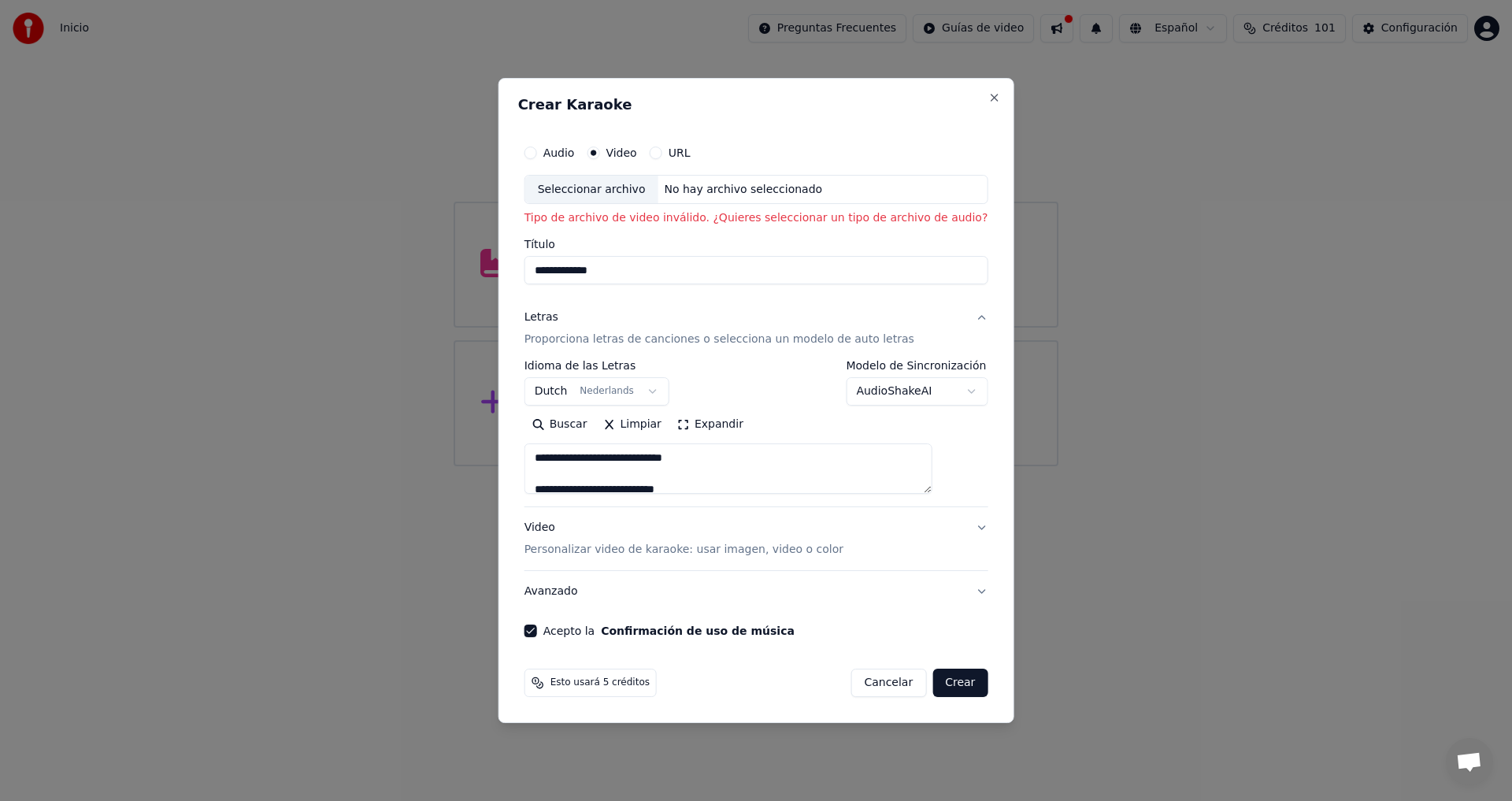
click at [728, 558] on button "Video Personalizar video de karaoke: usar imagen, video o color" at bounding box center [756, 538] width 464 height 63
type textarea "**********"
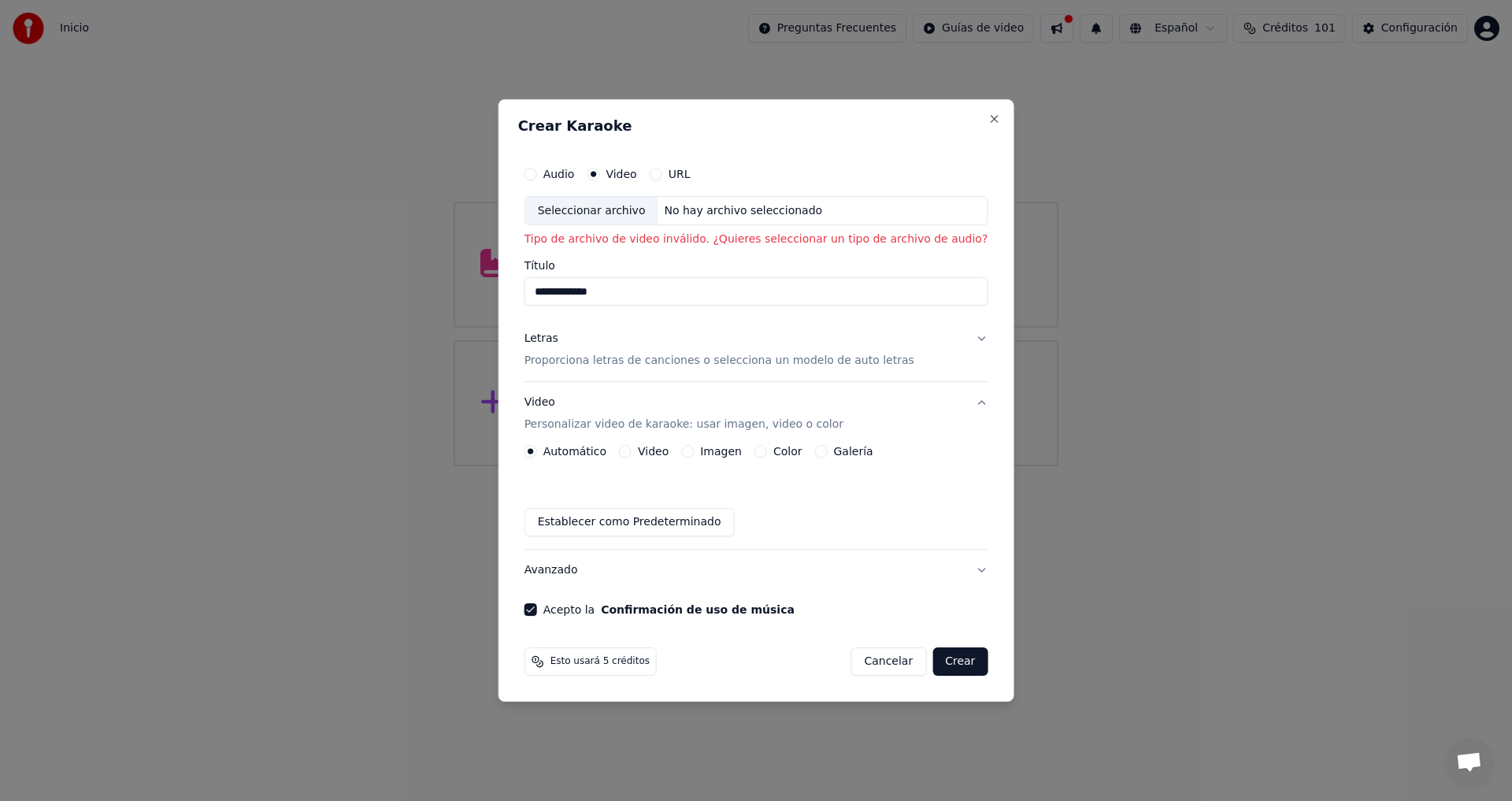
click at [935, 659] on button "Crear" at bounding box center [960, 662] width 55 height 29
drag, startPoint x: 551, startPoint y: 238, endPoint x: 712, endPoint y: 241, distance: 161.0
click at [712, 241] on div "**********" at bounding box center [756, 387] width 477 height 471
click at [958, 342] on button "Letras Proporciona letras de canciones o selecciona un modelo de auto letras" at bounding box center [756, 351] width 464 height 63
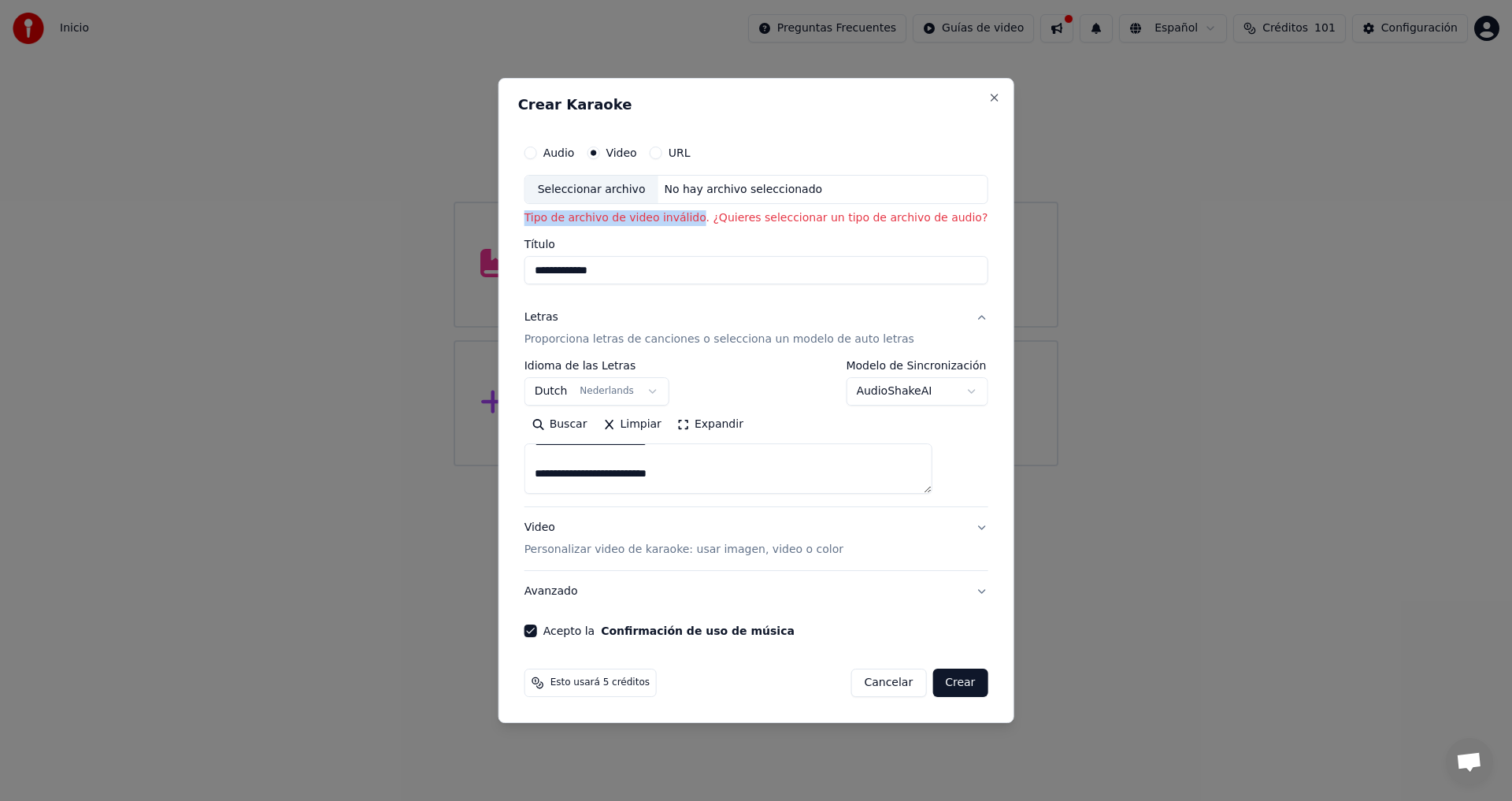
scroll to position [157, 0]
click at [955, 530] on button "Video Personalizar video de karaoke: usar imagen, video o color" at bounding box center [756, 538] width 464 height 63
type textarea "**********"
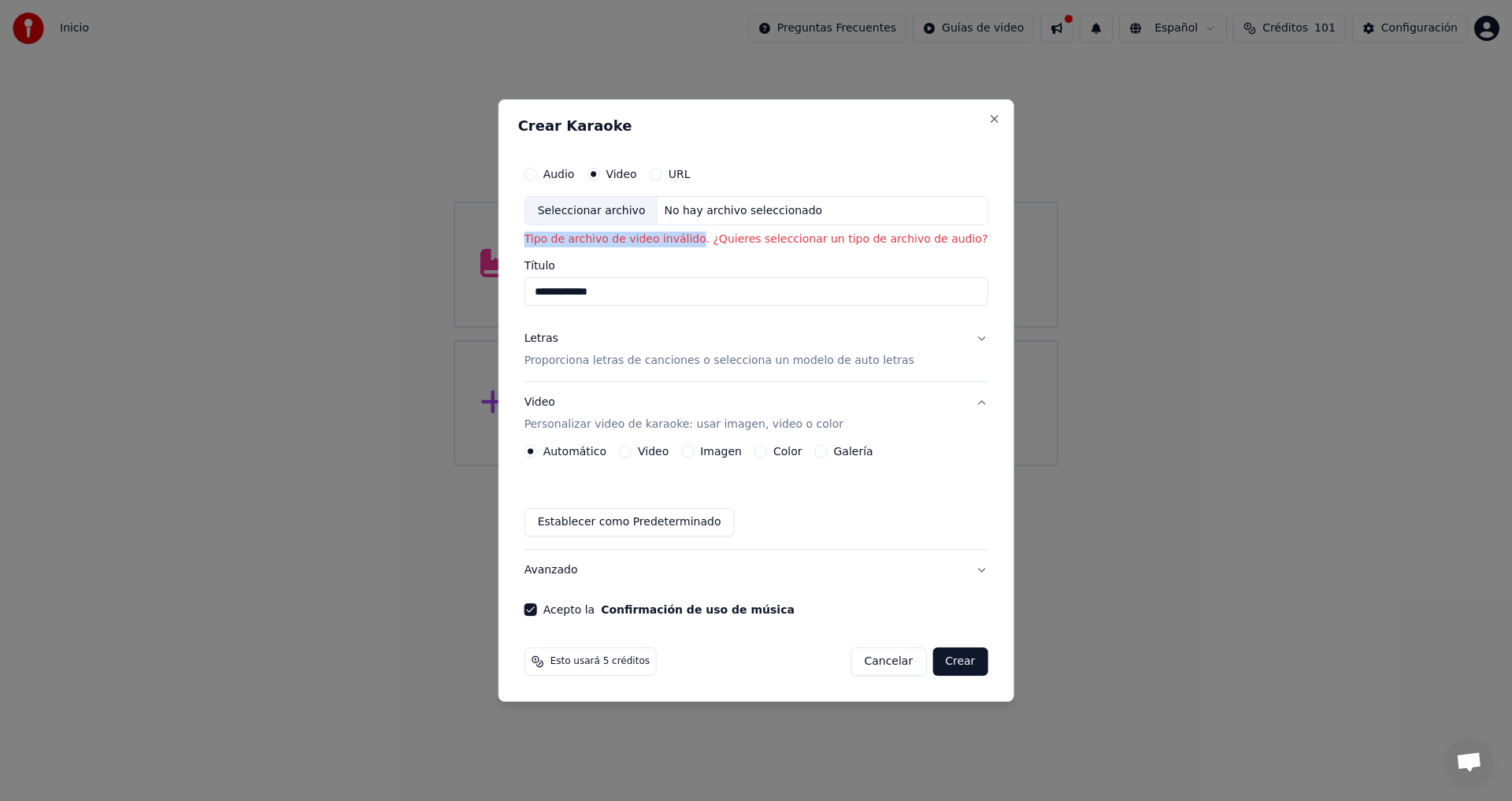
click at [631, 452] on button "Video" at bounding box center [625, 451] width 13 height 13
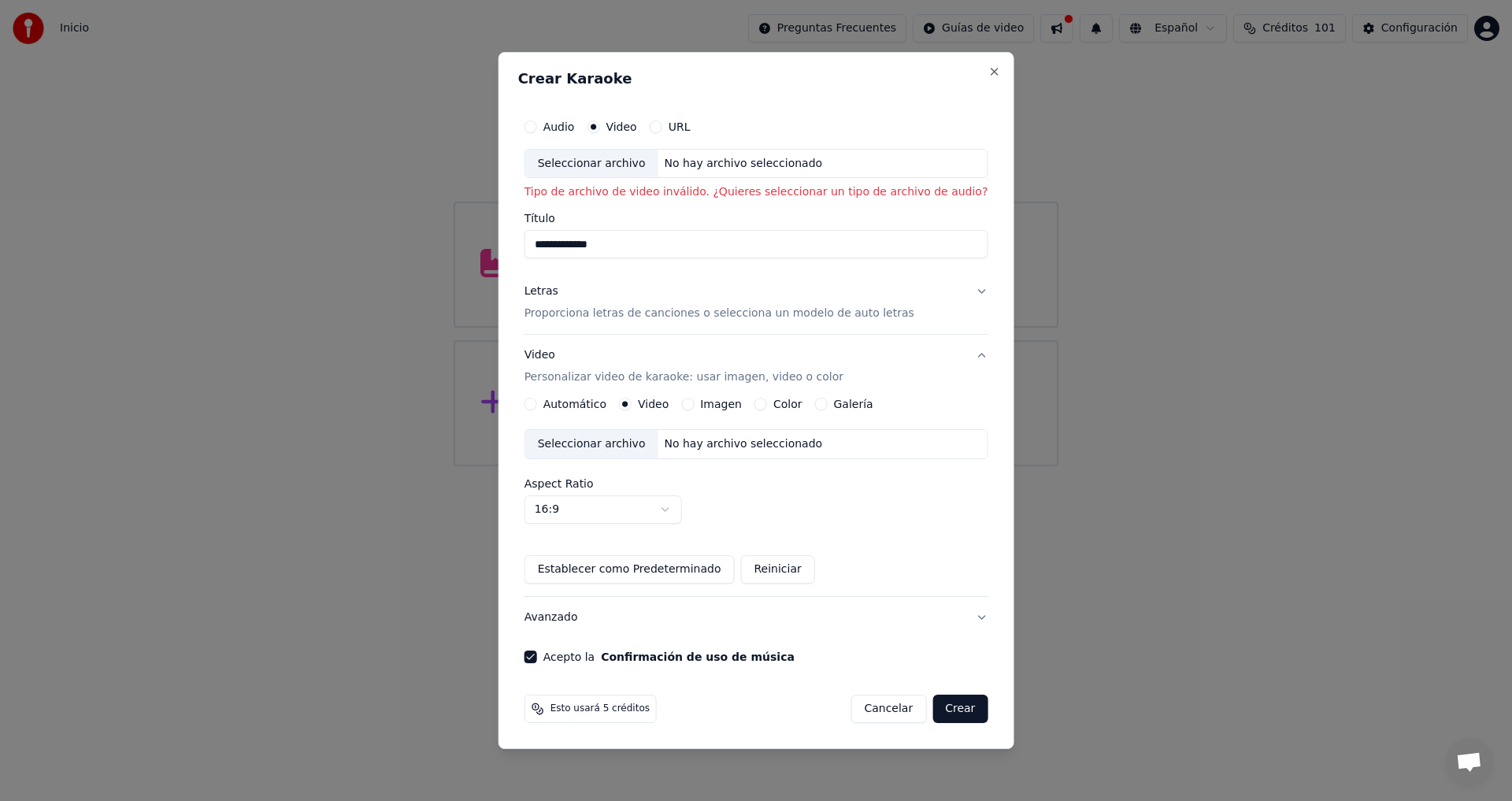
click at [643, 445] on div "Seleccionar archivo" at bounding box center [592, 444] width 133 height 29
click at [941, 709] on button "Crear" at bounding box center [960, 708] width 55 height 29
click at [650, 162] on div "Seleccionar archivo" at bounding box center [592, 164] width 133 height 29
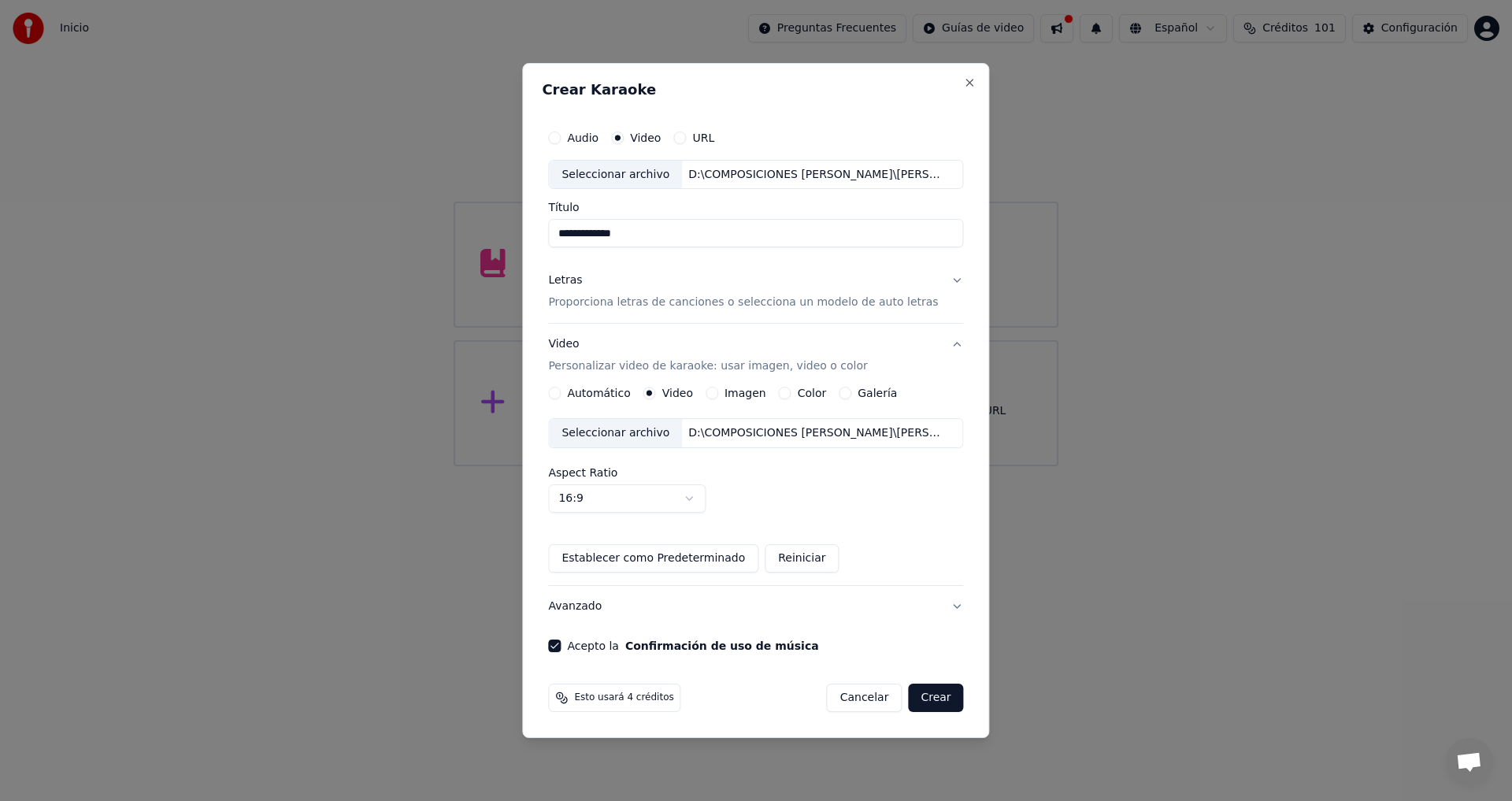
type input "**********"
click at [941, 277] on button "Letras Proporciona letras de canciones o selecciona un modelo de auto letras" at bounding box center [755, 292] width 415 height 63
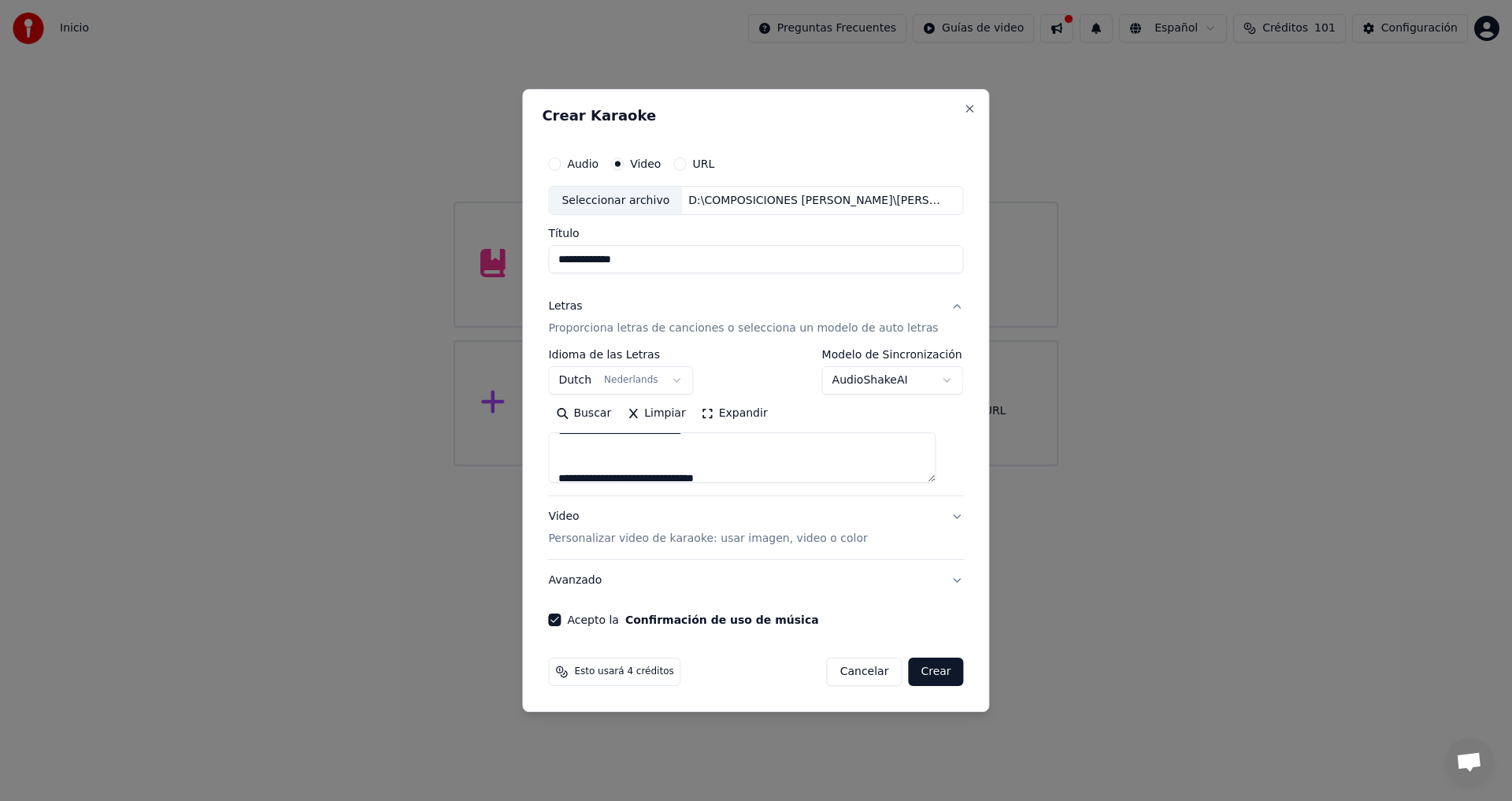
scroll to position [315, 0]
click at [946, 516] on button "Video Personalizar video de karaoke: usar imagen, video o color" at bounding box center [755, 529] width 415 height 63
type textarea "**********"
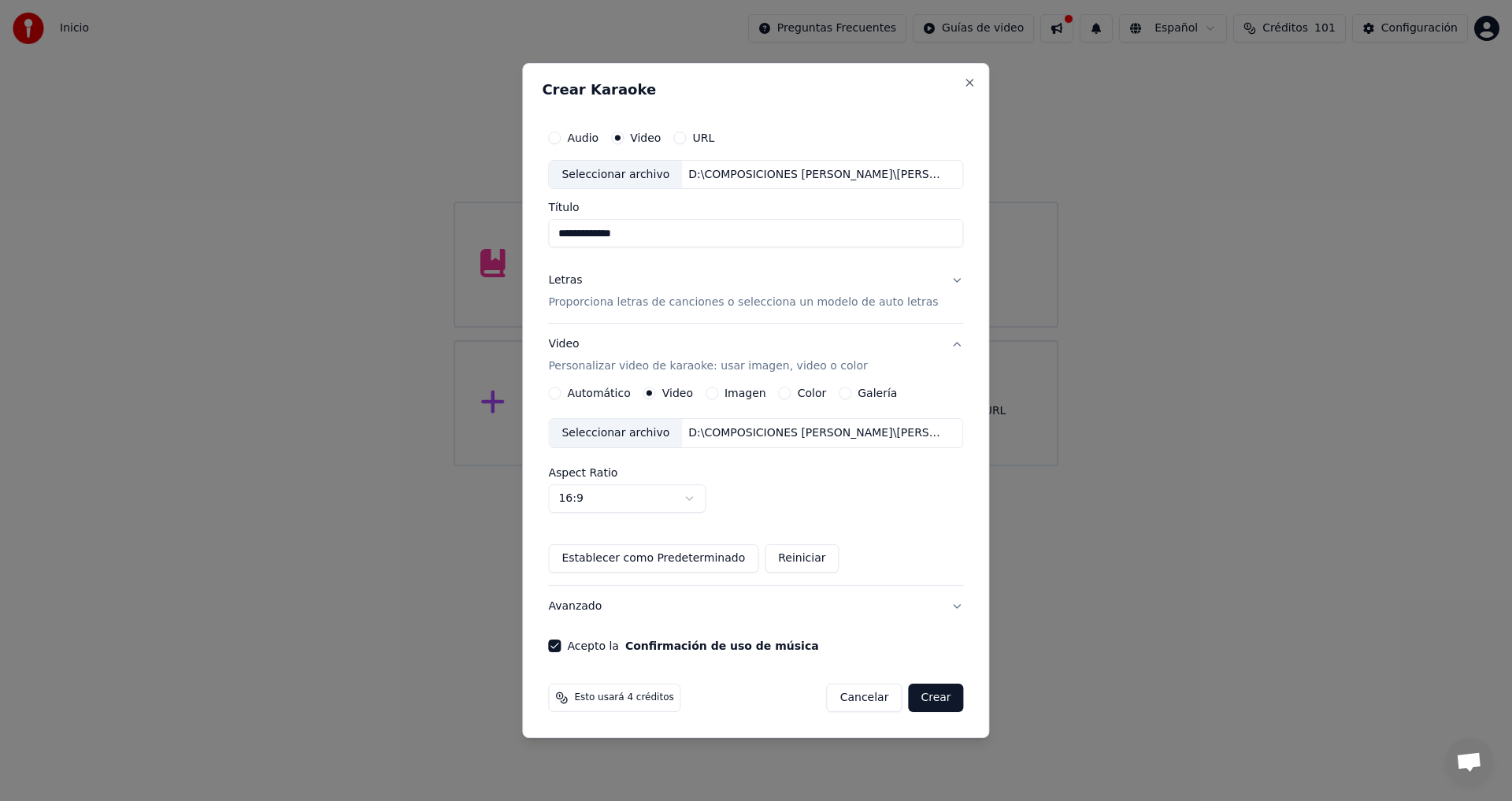
click at [922, 689] on button "Crear" at bounding box center [935, 698] width 55 height 29
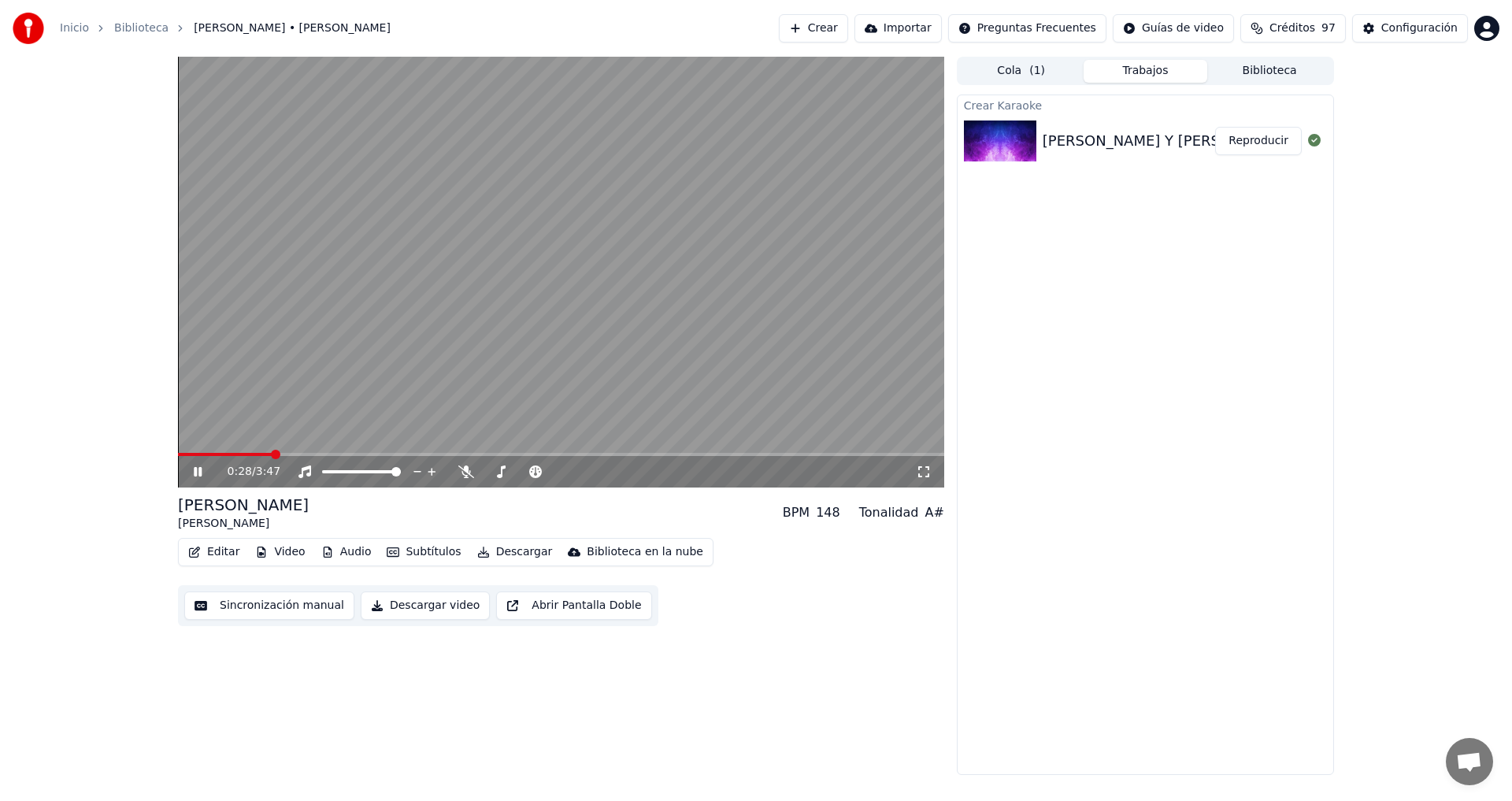
click at [200, 466] on icon at bounding box center [209, 472] width 37 height 13
click at [434, 605] on button "Descargar video" at bounding box center [425, 606] width 130 height 29
